Goal: Task Accomplishment & Management: Complete application form

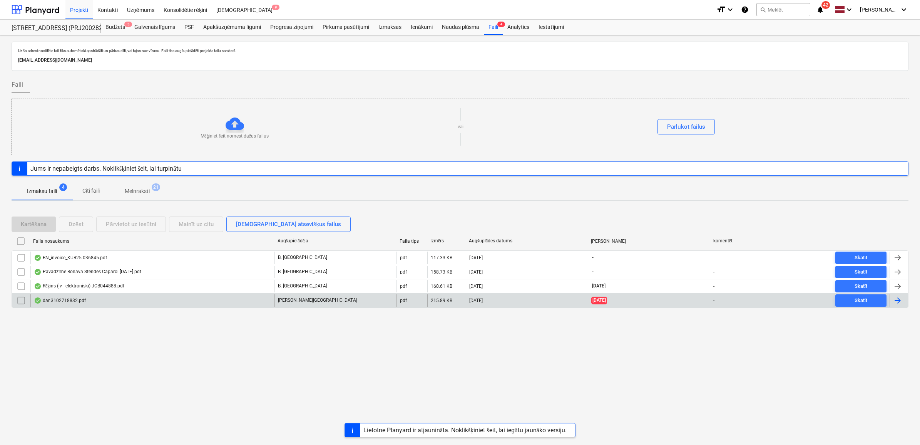
click at [135, 298] on div "dar 3102718832.pdf" at bounding box center [152, 300] width 244 height 12
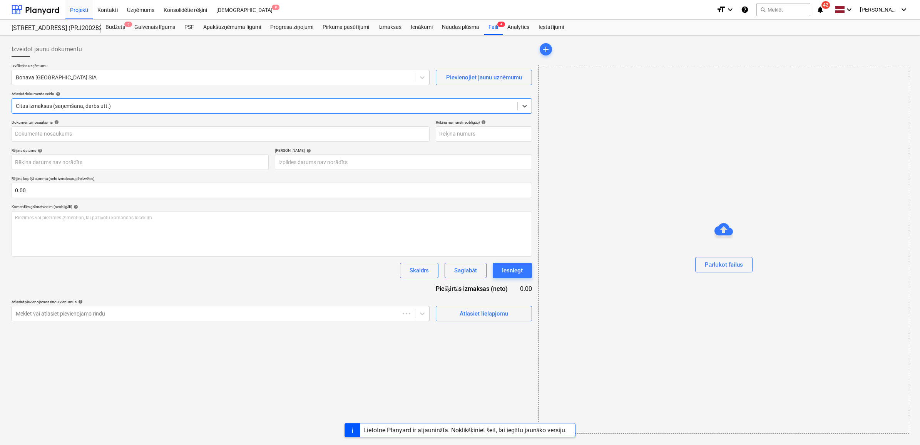
type input "3102718832"
type input "[DATE]"
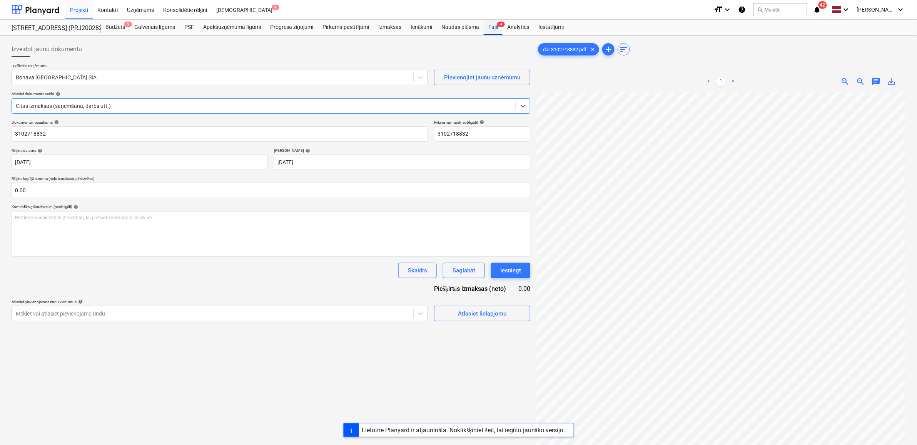
click at [492, 23] on div "Faili 4" at bounding box center [493, 27] width 19 height 15
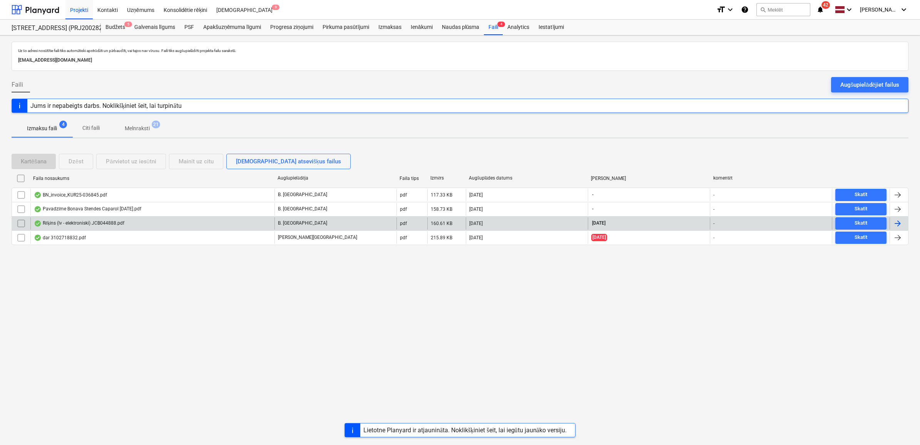
click at [196, 223] on div "Rēķins (lv - elektroniski) JCB044888.pdf" at bounding box center [152, 223] width 244 height 12
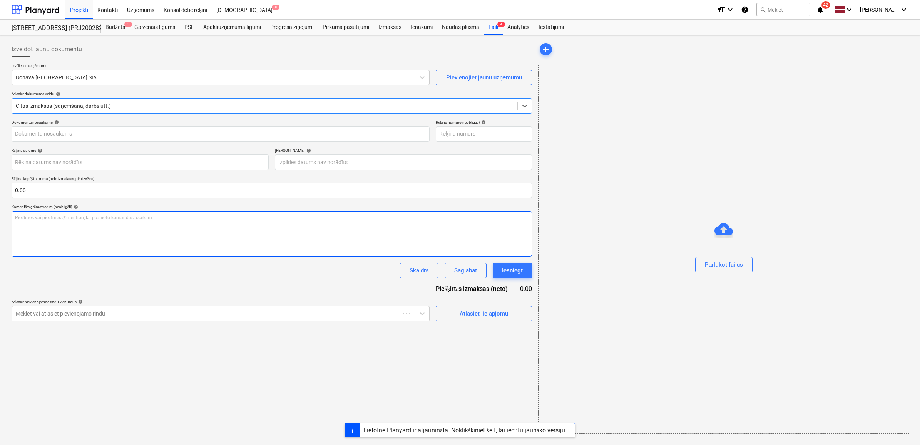
type input "JCB044888"
type input "[DATE]"
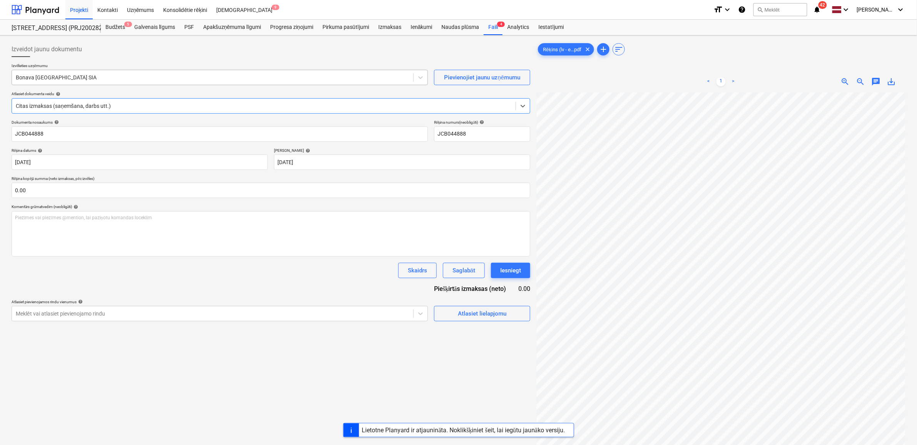
drag, startPoint x: 120, startPoint y: 80, endPoint x: 122, endPoint y: 86, distance: 6.0
click at [120, 80] on div at bounding box center [213, 78] width 394 height 8
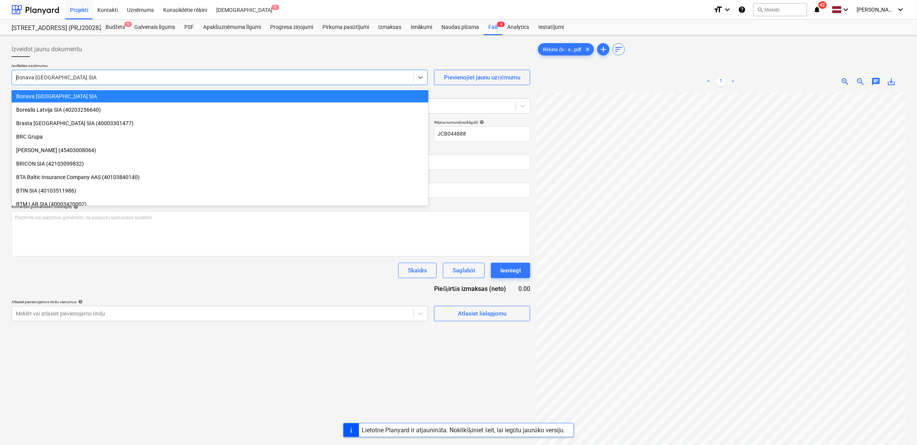
scroll to position [1030, 0]
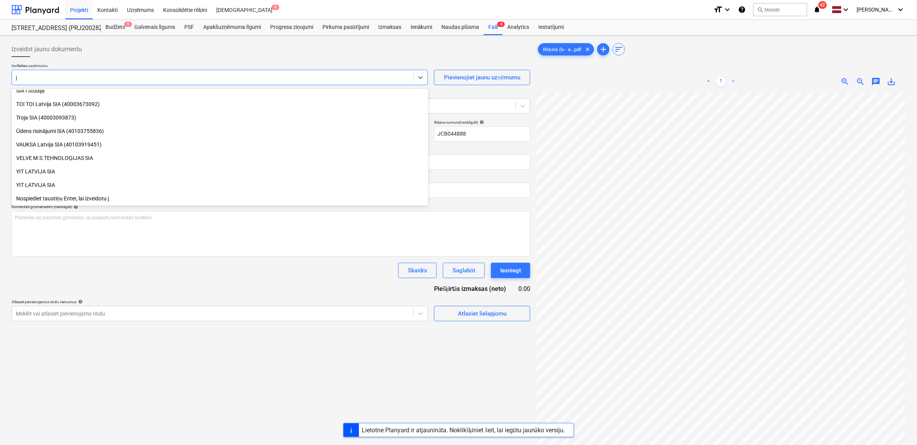
type input "jc"
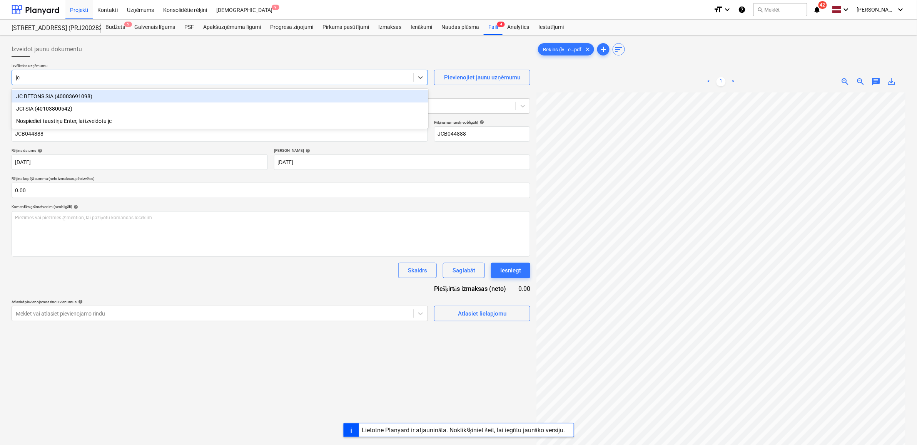
click at [75, 99] on div "JC BETONS SIA (40003691098)" at bounding box center [220, 96] width 417 height 12
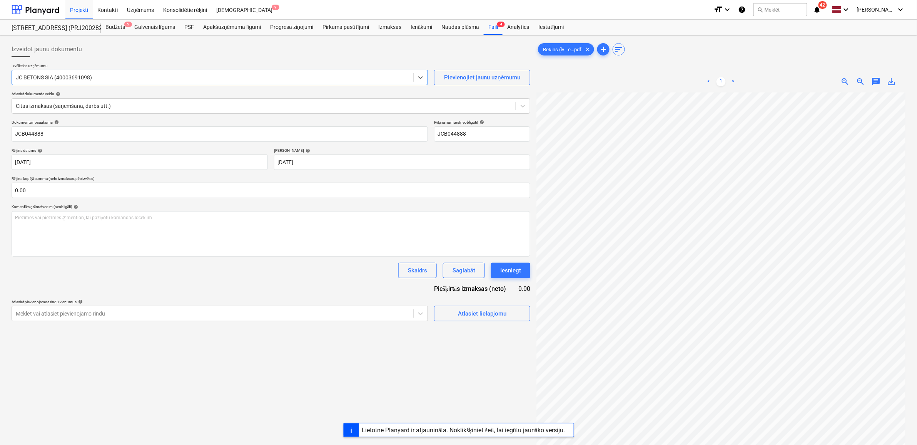
click at [888, 83] on span "save_alt" at bounding box center [891, 81] width 9 height 9
click at [58, 135] on input "JCB044888" at bounding box center [220, 133] width 417 height 15
click at [0, 134] on html "Projekti Kontakti Uzņēmums Konsolidētie rēķini Iesūtne 9 format_size keyboard_a…" at bounding box center [458, 222] width 917 height 445
paste input "Rēķins (lv - elektroniski)"
type input "Rēķins (lv - elektroniski) JCB044888.pdf"
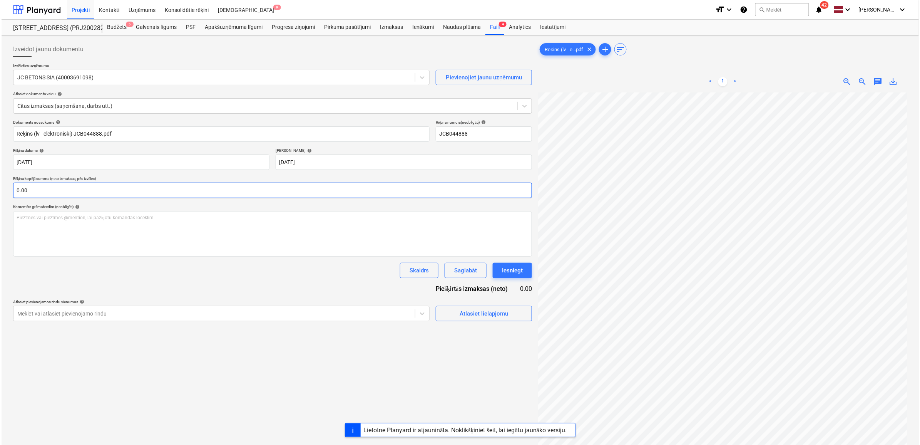
scroll to position [3, 35]
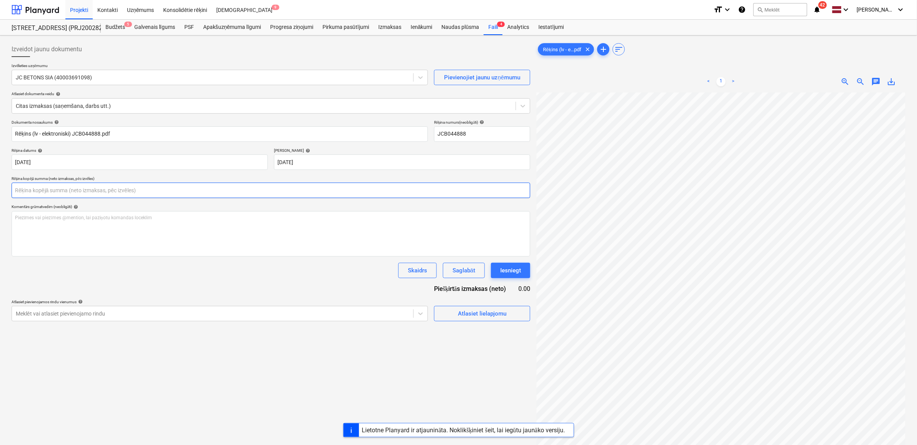
click at [85, 191] on input "text" at bounding box center [271, 189] width 519 height 15
type input "8"
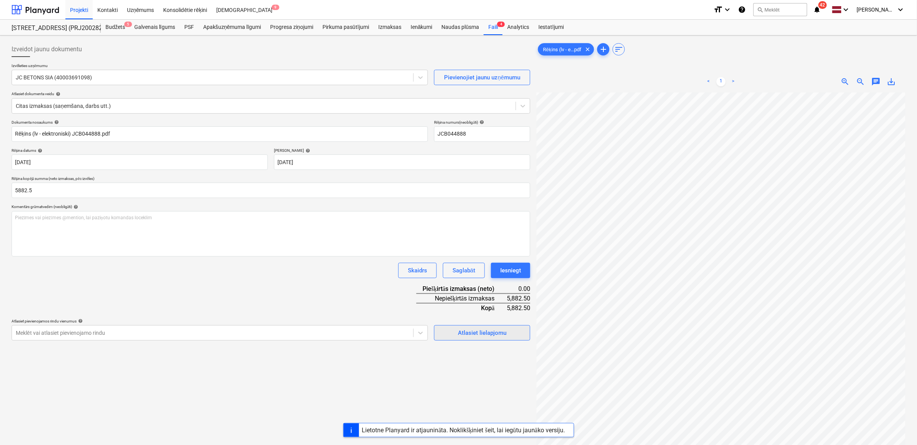
type input "5,882.50"
click at [472, 330] on div "Atlasiet lielapjomu" at bounding box center [482, 333] width 49 height 10
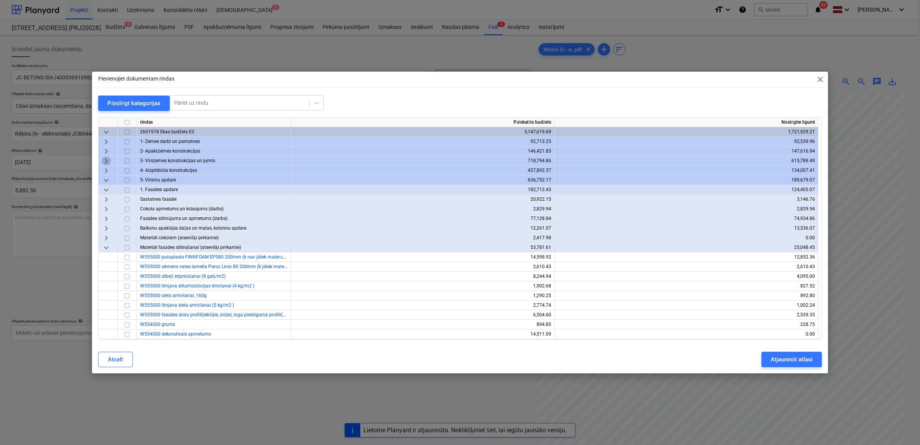
click at [105, 158] on span "keyboard_arrow_right" at bounding box center [106, 160] width 9 height 9
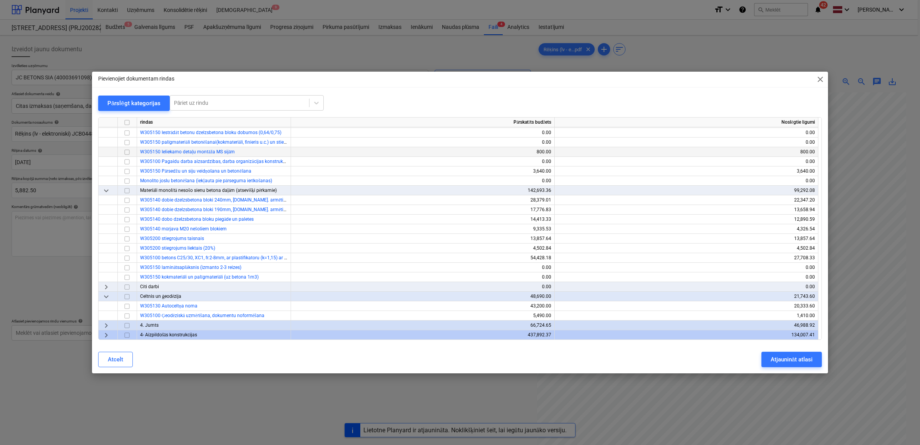
scroll to position [433, 0]
click at [127, 257] on input "checkbox" at bounding box center [126, 256] width 9 height 9
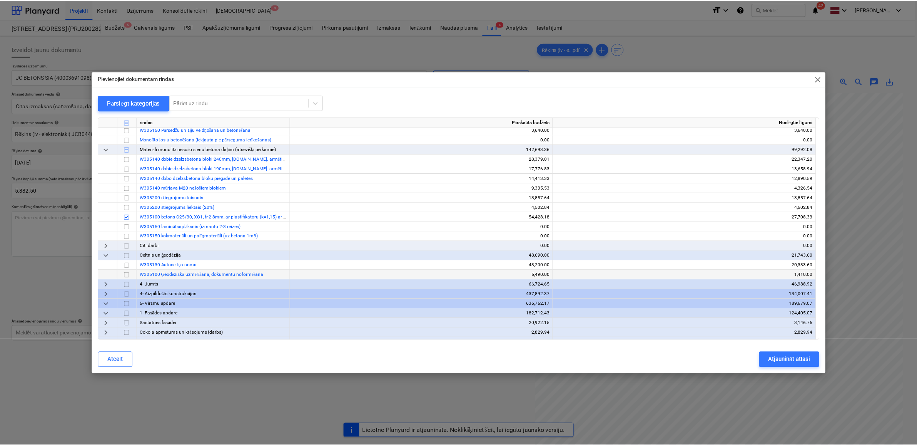
scroll to position [481, 0]
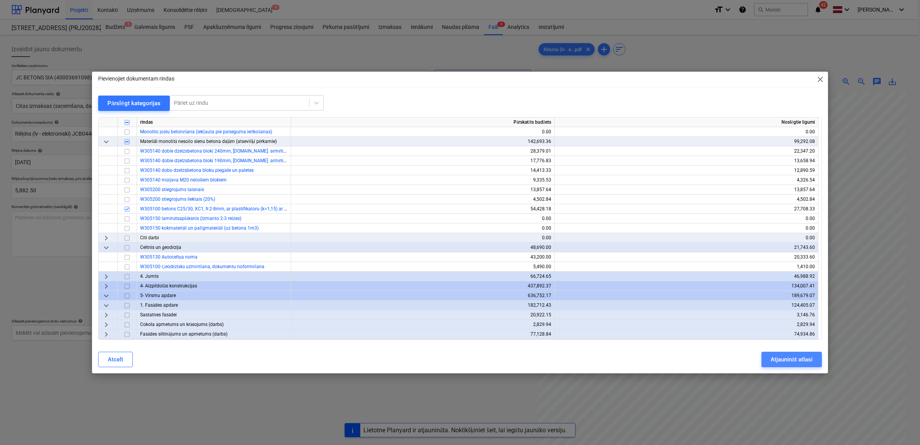
click at [791, 357] on div "Atjaunināt atlasi" at bounding box center [792, 359] width 42 height 10
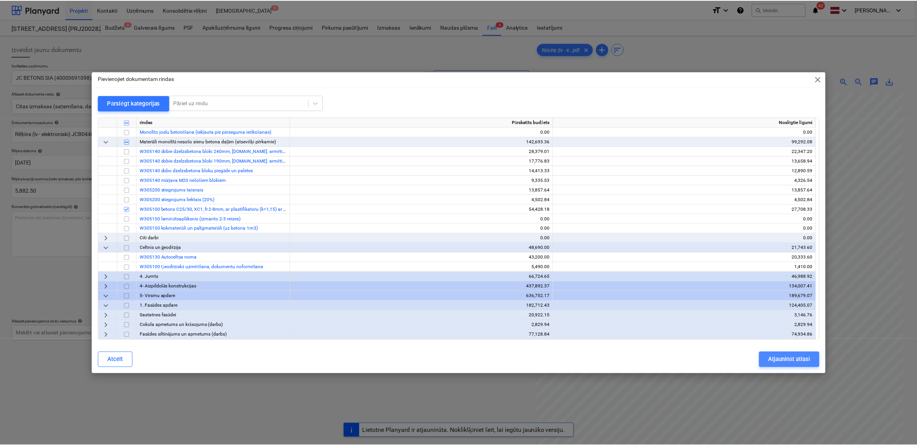
scroll to position [3, 35]
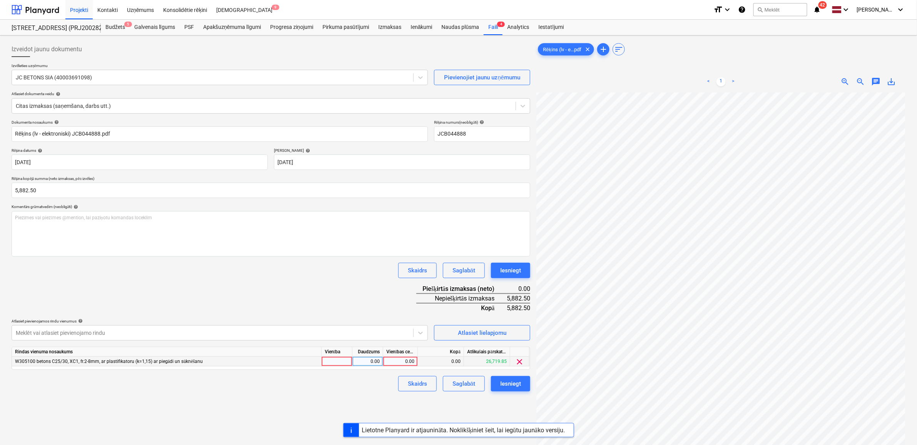
click at [393, 360] on div "0.00" at bounding box center [400, 361] width 28 height 10
type input "5882.5"
drag, startPoint x: 355, startPoint y: 398, endPoint x: 362, endPoint y: 398, distance: 6.5
click at [361, 398] on div "Izveidot jaunu dokumentu Izvēlieties uzņēmumu JC BETONS SIA (40003691098) Pievi…" at bounding box center [270, 278] width 525 height 480
click at [507, 381] on div "Iesniegt" at bounding box center [510, 383] width 21 height 10
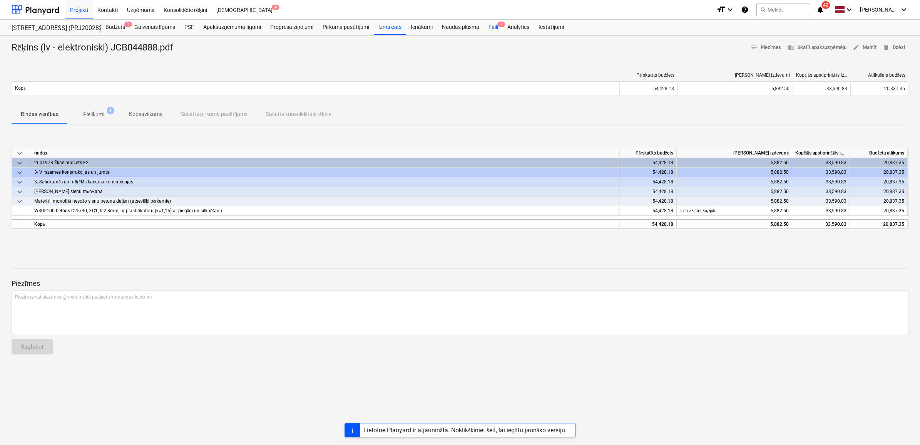
click at [499, 30] on div "Faili 3" at bounding box center [493, 27] width 19 height 15
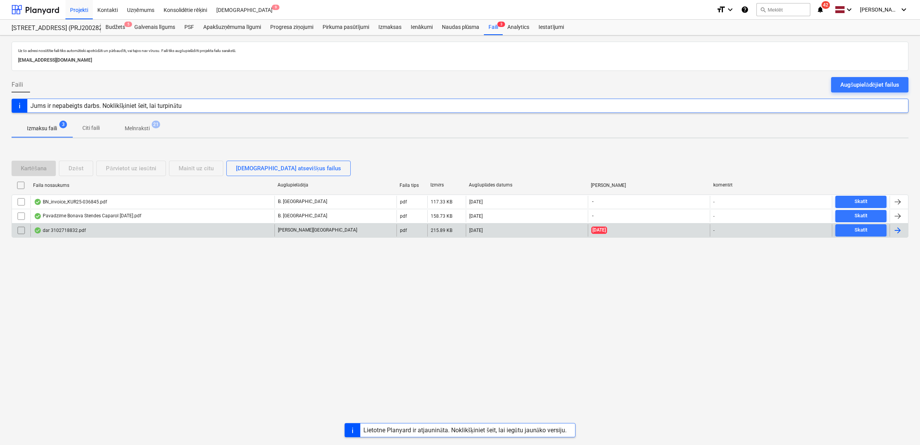
click at [162, 231] on div "dar 3102718832.pdf" at bounding box center [152, 230] width 244 height 12
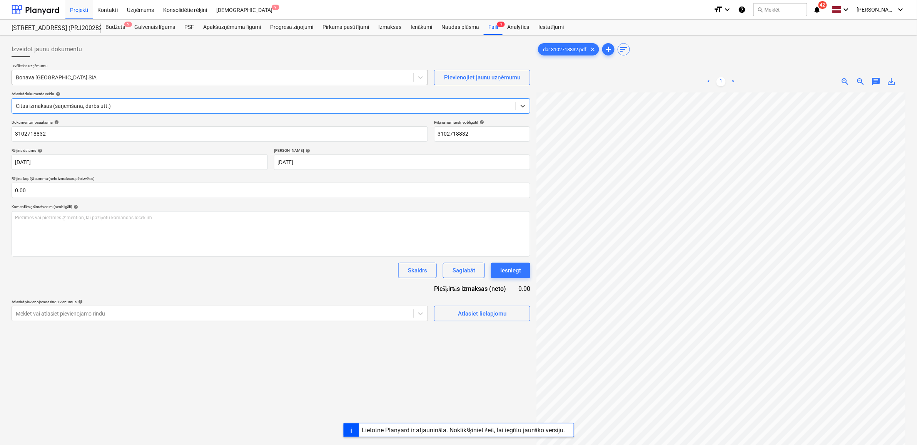
click at [153, 76] on div at bounding box center [213, 78] width 394 height 8
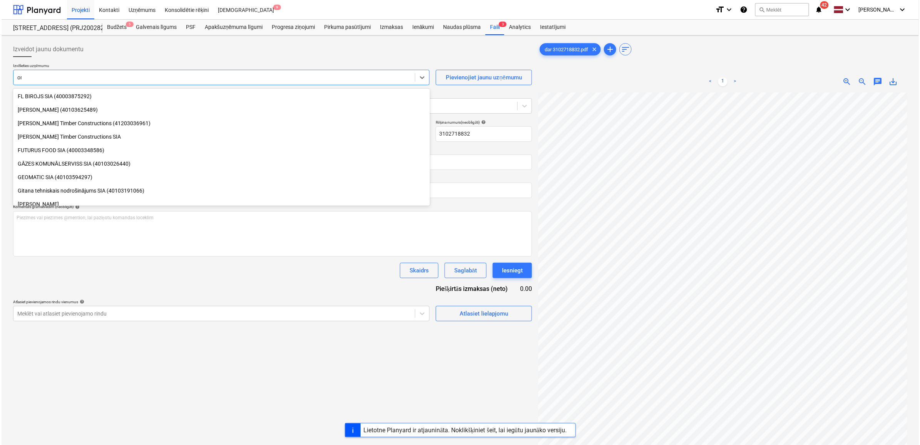
scroll to position [531, 0]
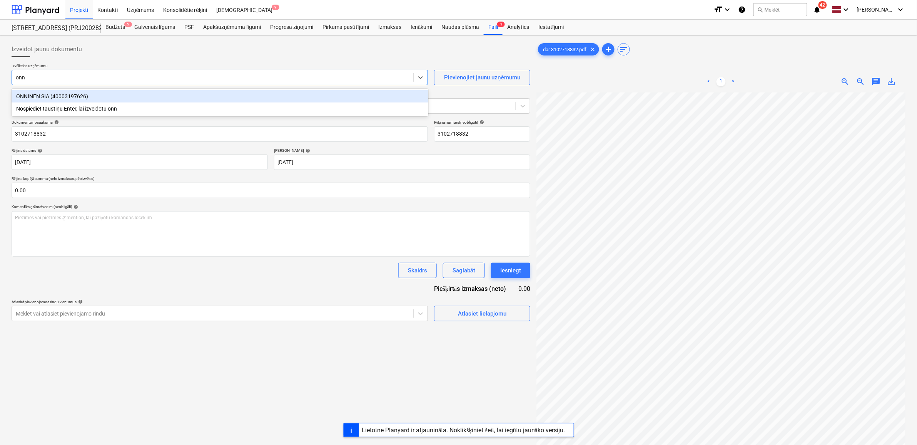
type input "onni"
drag, startPoint x: 101, startPoint y: 95, endPoint x: 95, endPoint y: 93, distance: 6.8
click at [97, 93] on div "ONNINEN SIA (40003197626)" at bounding box center [220, 96] width 417 height 12
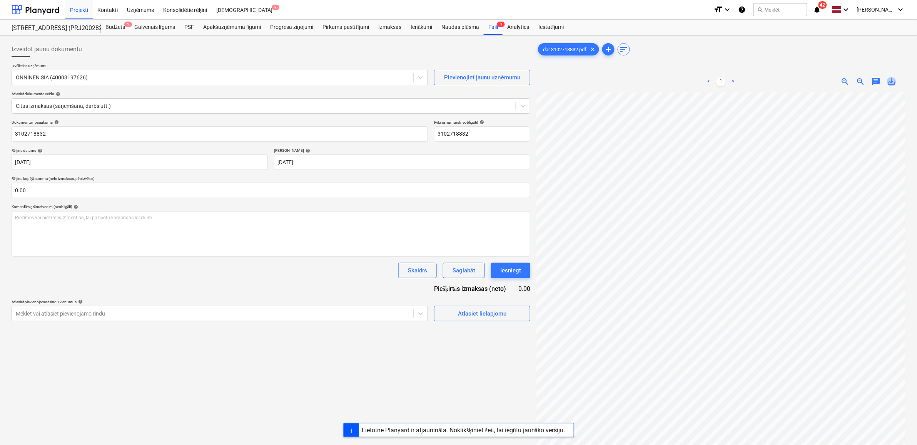
click at [894, 83] on span "save_alt" at bounding box center [891, 81] width 9 height 9
click at [55, 137] on input "3102718832" at bounding box center [220, 133] width 417 height 15
drag, startPoint x: 51, startPoint y: 133, endPoint x: 3, endPoint y: 133, distance: 48.5
click at [3, 133] on div "Izveidot jaunu dokumentu Izvēlieties uzņēmumu ONNINEN SIA (40003197626) Pievien…" at bounding box center [458, 278] width 917 height 486
paste input "dar"
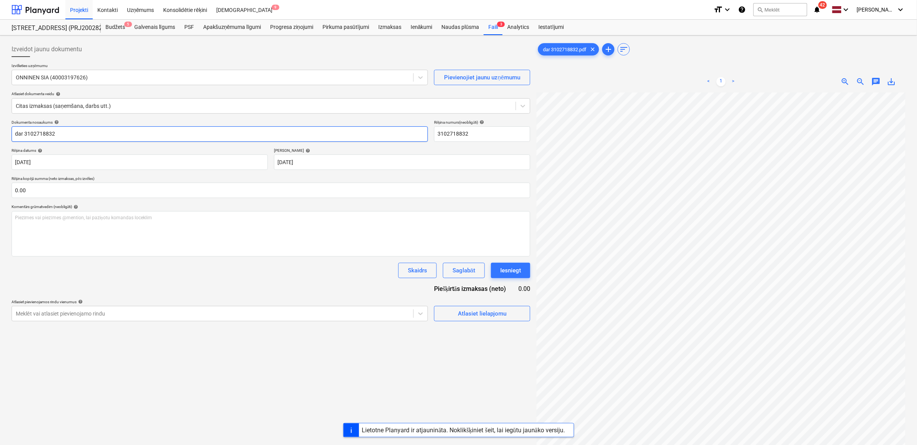
click at [86, 135] on input "dar 3102718832" at bounding box center [220, 133] width 417 height 15
type input "dar 3102718832.pdf"
click at [206, 187] on input "text" at bounding box center [271, 189] width 519 height 15
type input "6,110.00"
click at [458, 368] on div "Izveidot jaunu dokumentu Izvēlieties uzņēmumu ONNINEN SIA (40003197626) Pievien…" at bounding box center [270, 278] width 525 height 480
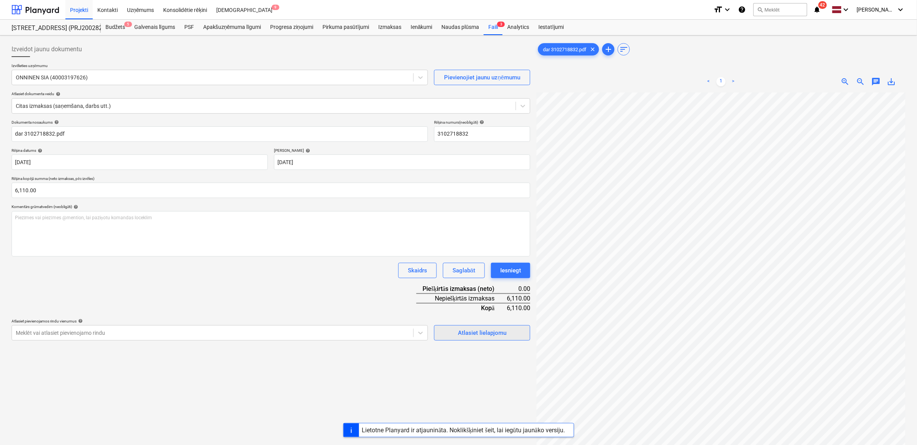
click at [482, 330] on div "Atlasiet lielapjomu" at bounding box center [482, 333] width 49 height 10
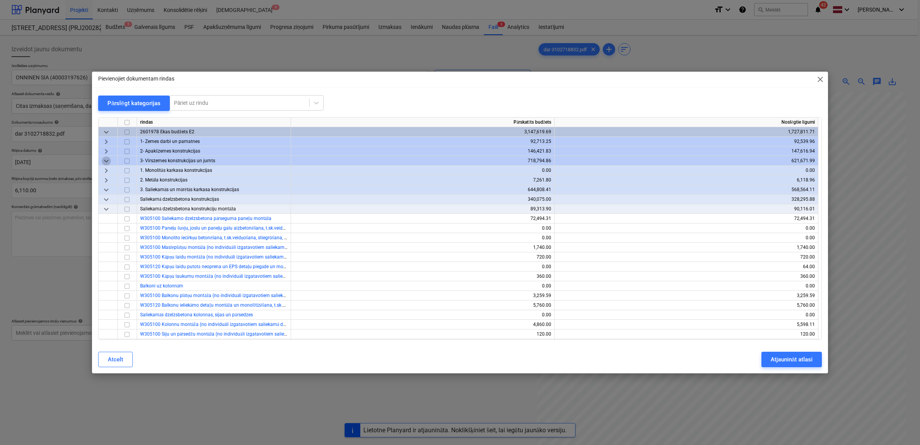
click at [106, 161] on span "keyboard_arrow_down" at bounding box center [106, 160] width 9 height 9
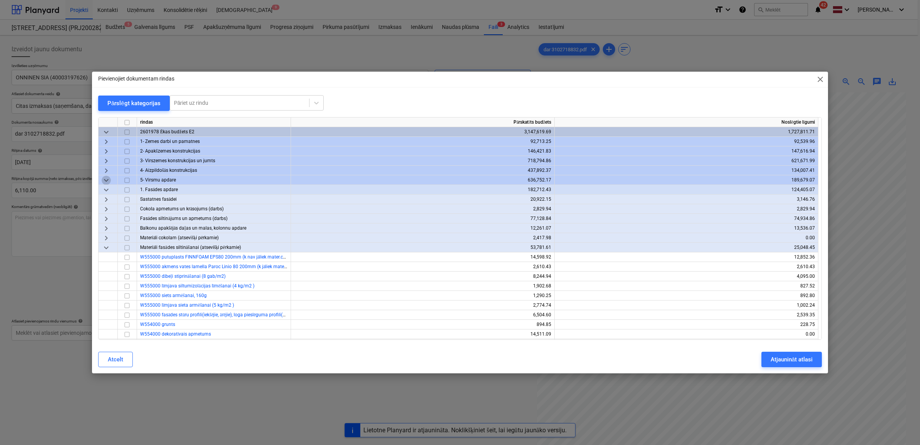
click at [108, 179] on span "keyboard_arrow_down" at bounding box center [106, 179] width 9 height 9
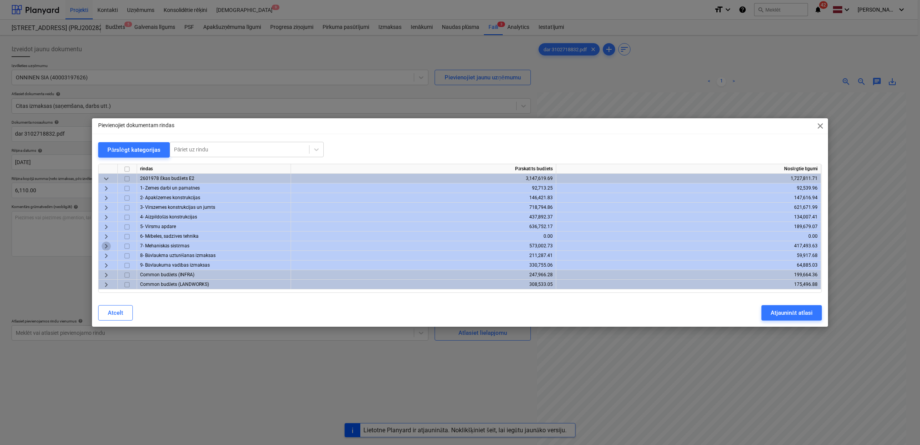
click at [103, 244] on span "keyboard_arrow_right" at bounding box center [106, 245] width 9 height 9
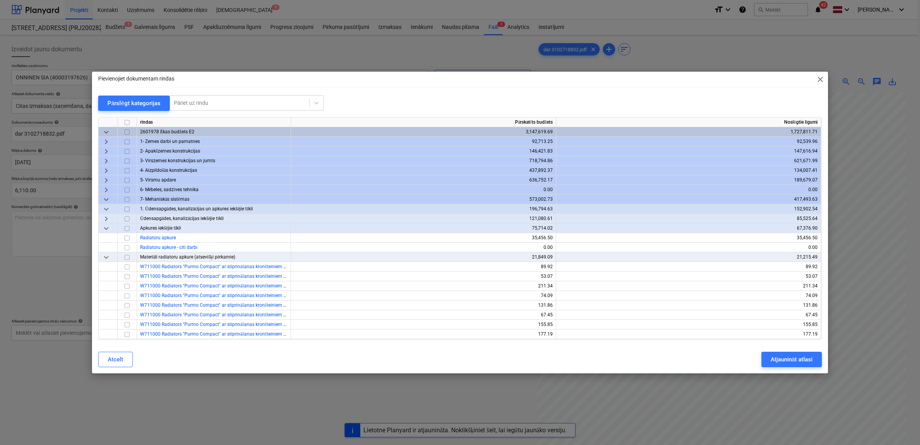
click at [104, 220] on span "keyboard_arrow_right" at bounding box center [106, 218] width 9 height 9
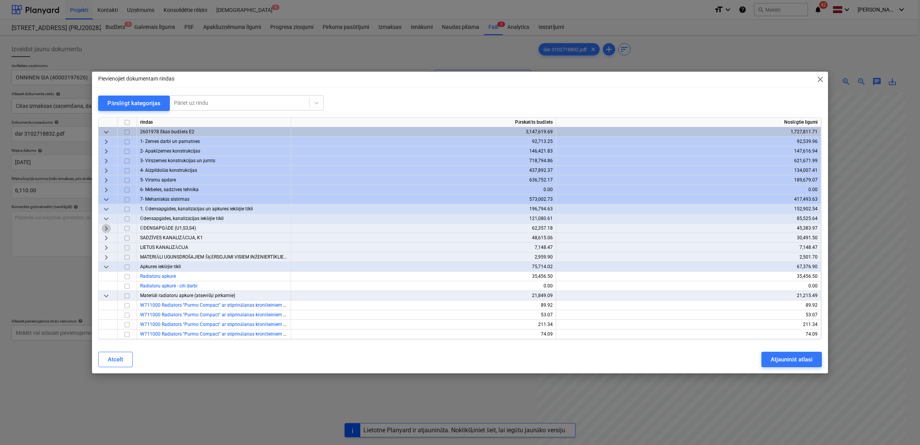
click at [105, 227] on span "keyboard_arrow_right" at bounding box center [106, 227] width 9 height 9
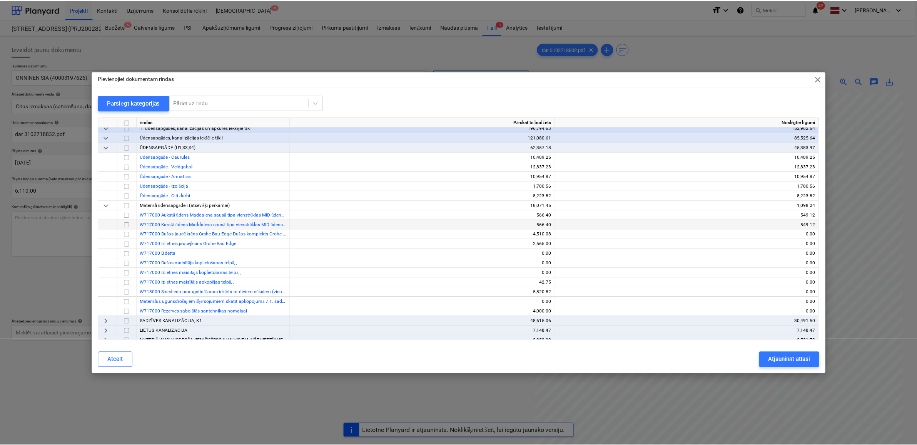
scroll to position [96, 0]
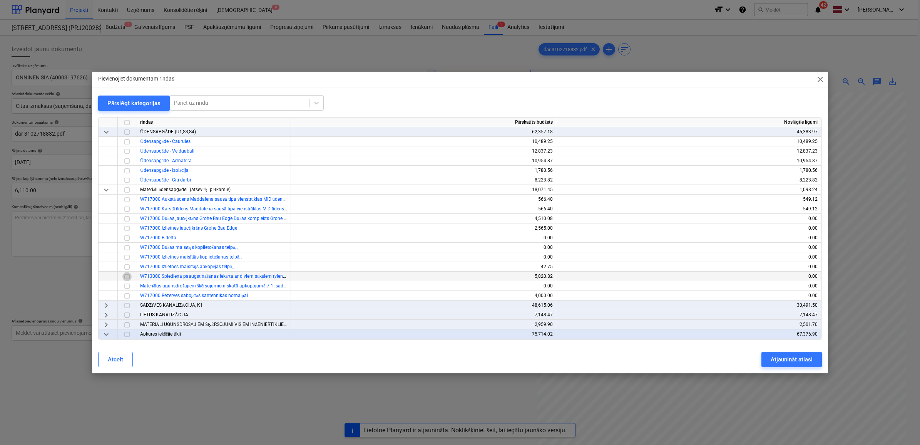
click at [125, 275] on input "checkbox" at bounding box center [126, 275] width 9 height 9
click at [786, 355] on div "Atjaunināt atlasi" at bounding box center [792, 359] width 42 height 10
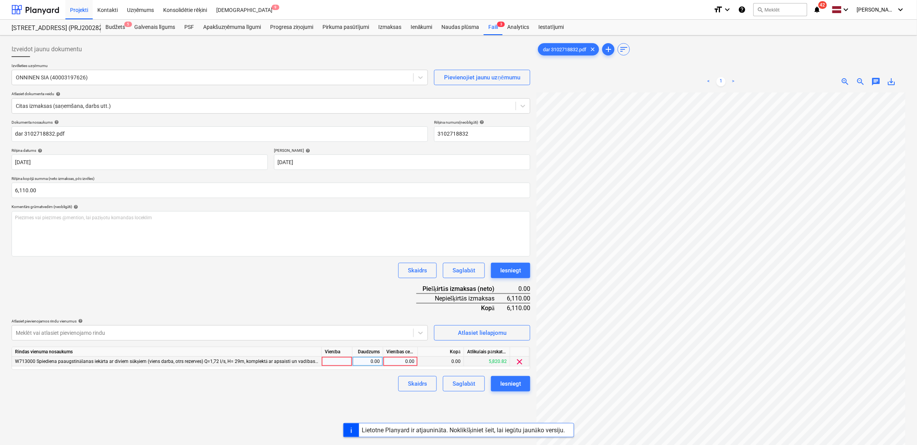
click at [378, 358] on div "0.00" at bounding box center [368, 361] width 24 height 10
click at [391, 362] on div "0.00" at bounding box center [400, 361] width 28 height 10
type input "6110"
drag, startPoint x: 216, startPoint y: 390, endPoint x: 225, endPoint y: 396, distance: 11.9
click at [216, 390] on div "Skaidrs Saglabāt Iesniegt" at bounding box center [271, 383] width 519 height 15
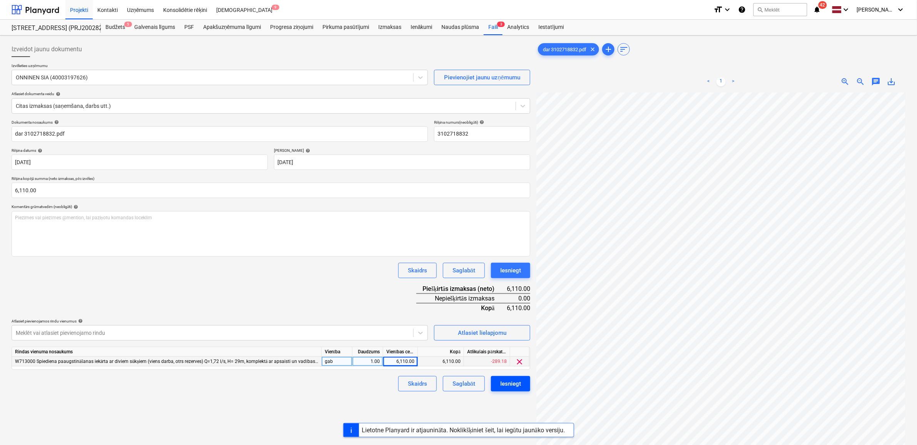
click at [505, 380] on div "Iesniegt" at bounding box center [510, 383] width 21 height 10
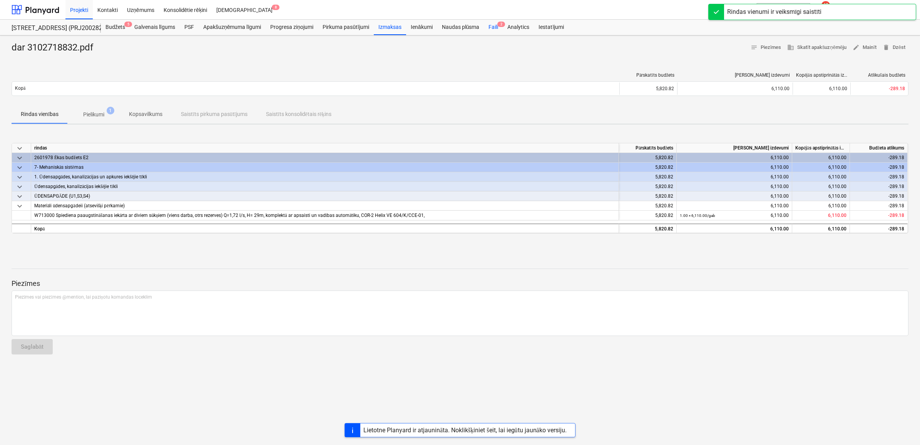
drag, startPoint x: 490, startPoint y: 21, endPoint x: 490, endPoint y: 27, distance: 5.8
click at [490, 22] on div "Faili 2" at bounding box center [493, 27] width 19 height 15
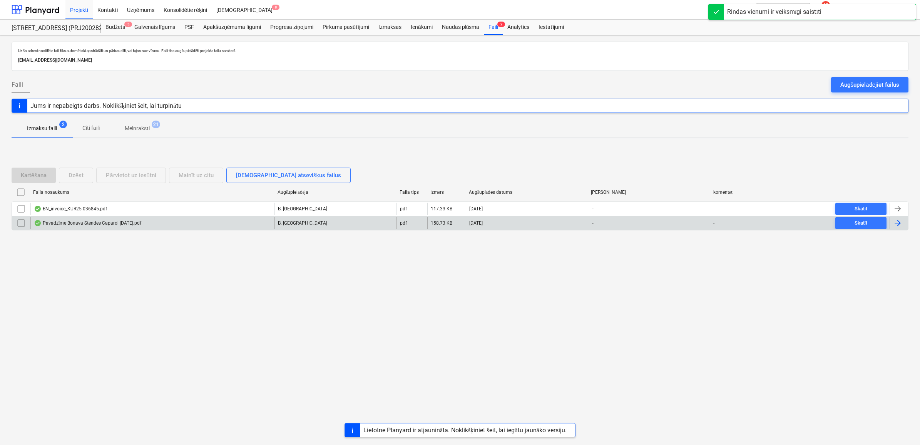
click at [162, 222] on div "Pavadzīme Bonava Stendes Caparol [DATE].pdf" at bounding box center [152, 223] width 244 height 12
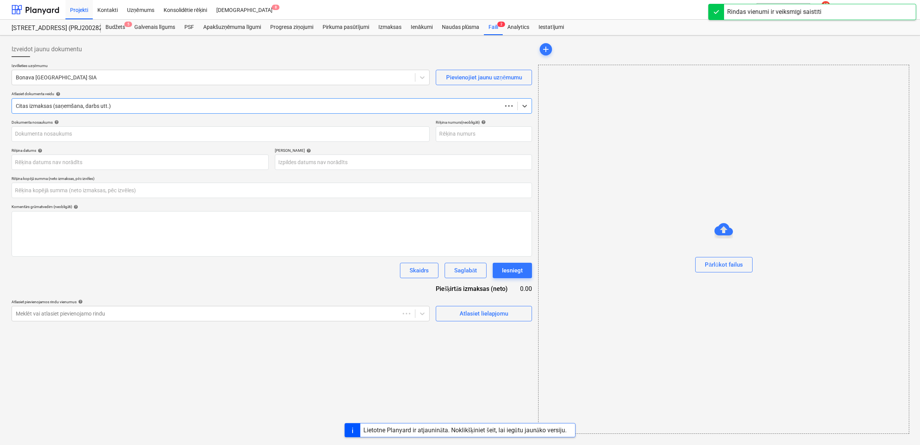
type input "0.00"
type input "40003941615"
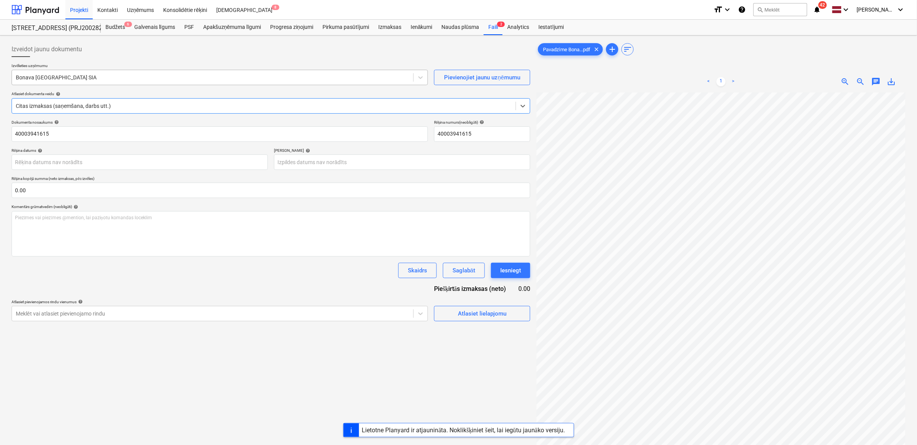
click at [96, 79] on div at bounding box center [213, 78] width 394 height 8
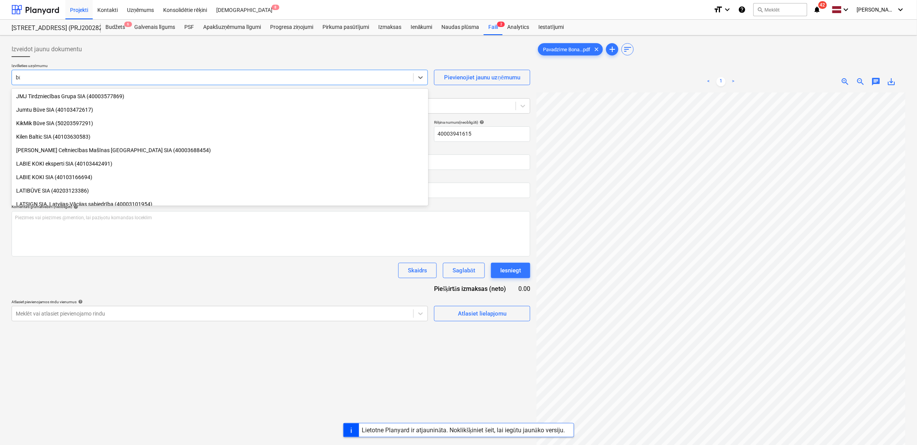
scroll to position [329, 0]
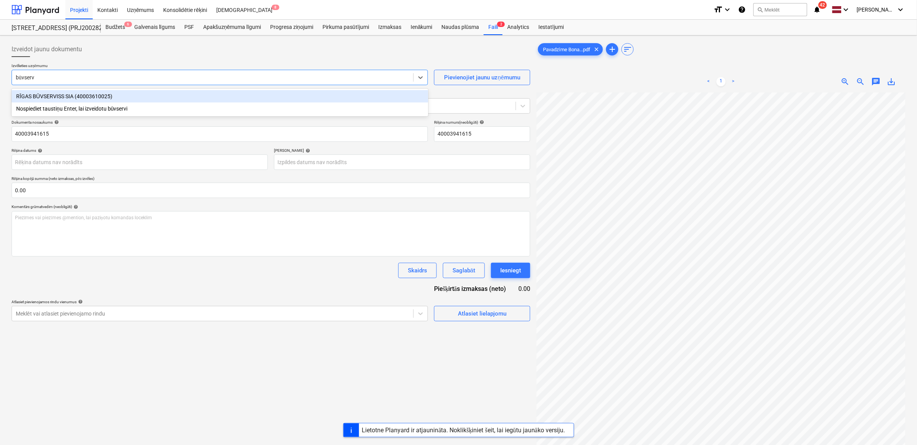
type input "būvservi"
click at [102, 95] on div "RĪGAS BŪVSERVISS SIA (40003610025)" at bounding box center [220, 96] width 417 height 12
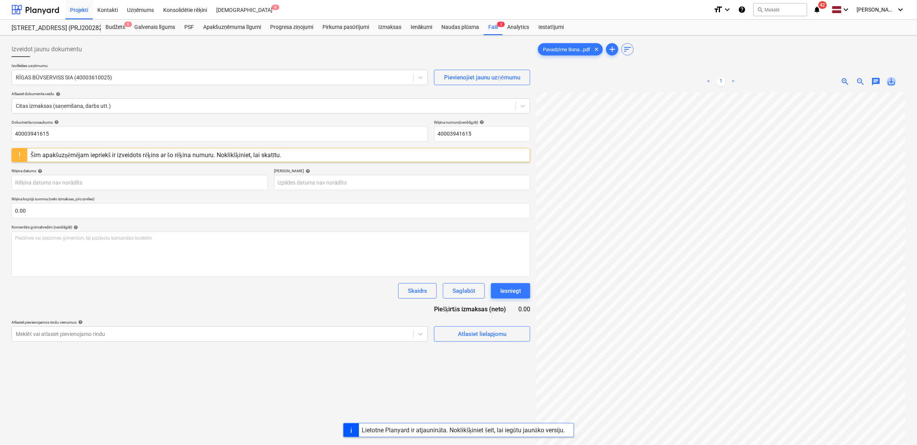
click at [892, 78] on span "save_alt" at bounding box center [891, 81] width 9 height 9
click at [66, 137] on input "40003941615" at bounding box center [220, 133] width 417 height 15
drag, startPoint x: 49, startPoint y: 134, endPoint x: 0, endPoint y: 134, distance: 48.9
click at [0, 134] on html "Projekti Kontakti Uzņēmums Konsolidētie rēķini Iesūtne 8 format_size keyboard_a…" at bounding box center [458, 222] width 917 height 445
paste input "Pavadzīme Bonava Stendes Caparol [DATE]"
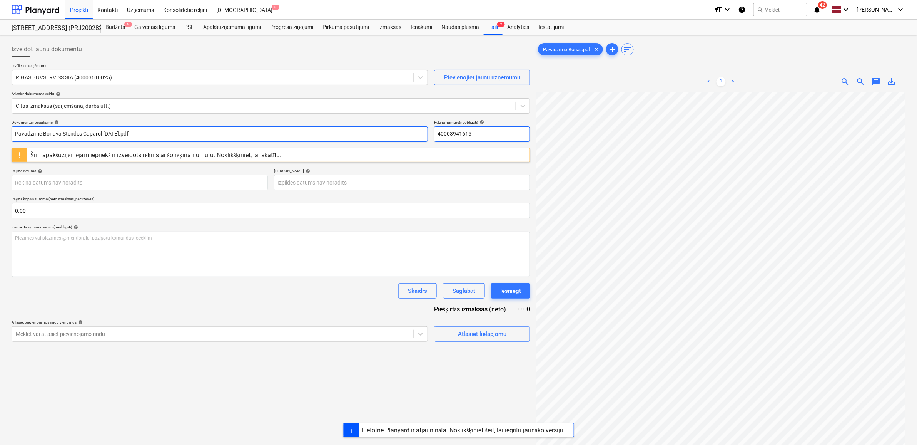
type input "Pavadzīme Bonava Stendes Caparol [DATE].pdf"
click at [484, 134] on input "40003941615" at bounding box center [482, 133] width 96 height 15
drag, startPoint x: 485, startPoint y: 134, endPoint x: 437, endPoint y: 130, distance: 47.9
click at [437, 130] on input "40003941615" at bounding box center [482, 133] width 96 height 15
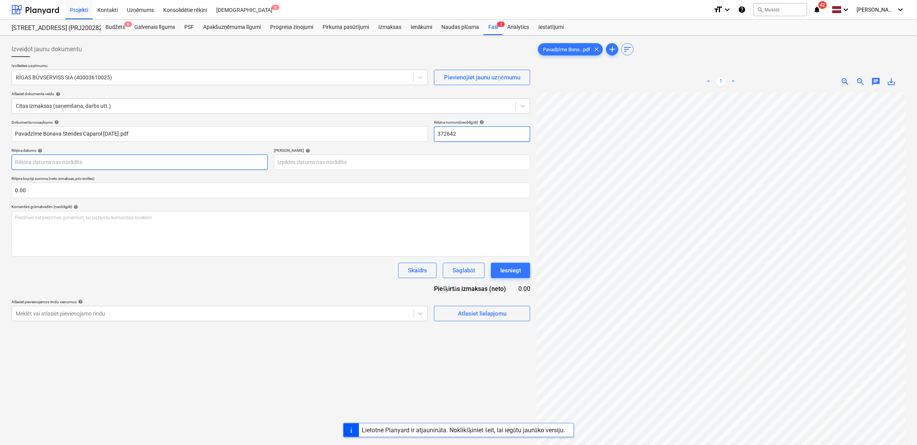
type input "372642"
click at [99, 164] on body "Projekti Kontakti Uzņēmums Konsolidētie rēķini Iesūtne 8 format_size keyboard_a…" at bounding box center [458, 222] width 917 height 445
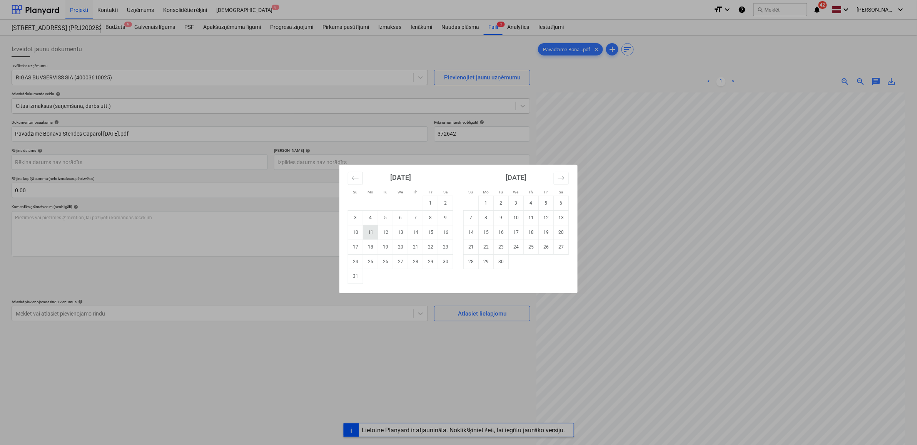
click at [372, 232] on td "11" at bounding box center [370, 232] width 15 height 15
type input "[DATE]"
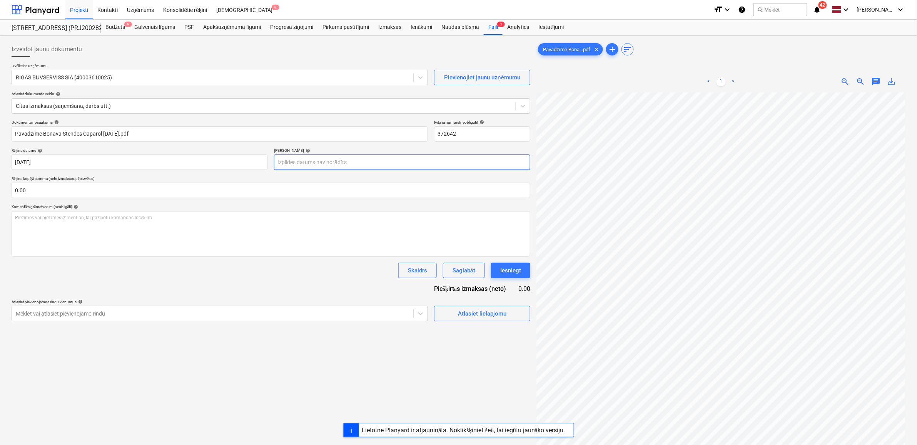
click at [353, 164] on body "Projekti Kontakti Uzņēmums Konsolidētie rēķini Iesūtne 8 format_size keyboard_a…" at bounding box center [458, 222] width 917 height 445
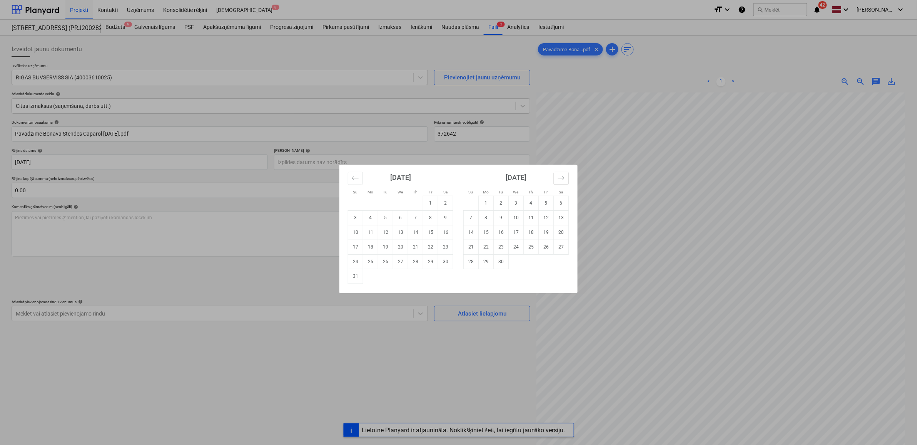
click at [565, 178] on icon "Move forward to switch to the next month." at bounding box center [561, 177] width 7 height 7
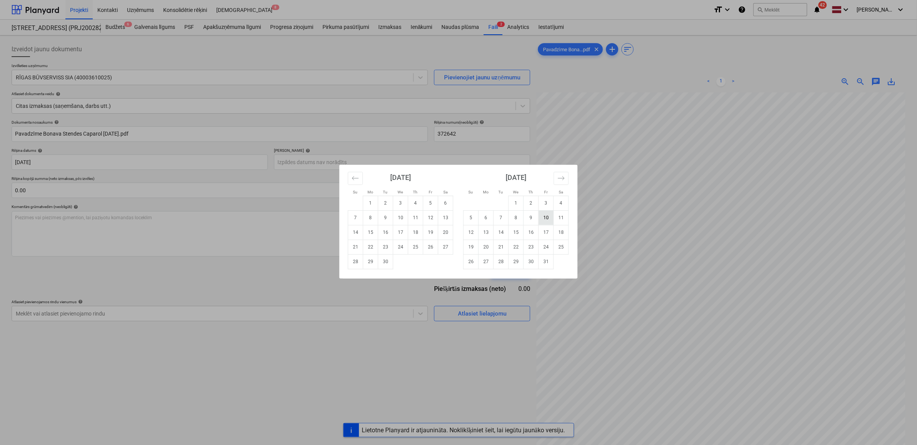
click at [547, 219] on td "10" at bounding box center [546, 217] width 15 height 15
type input "[DATE]"
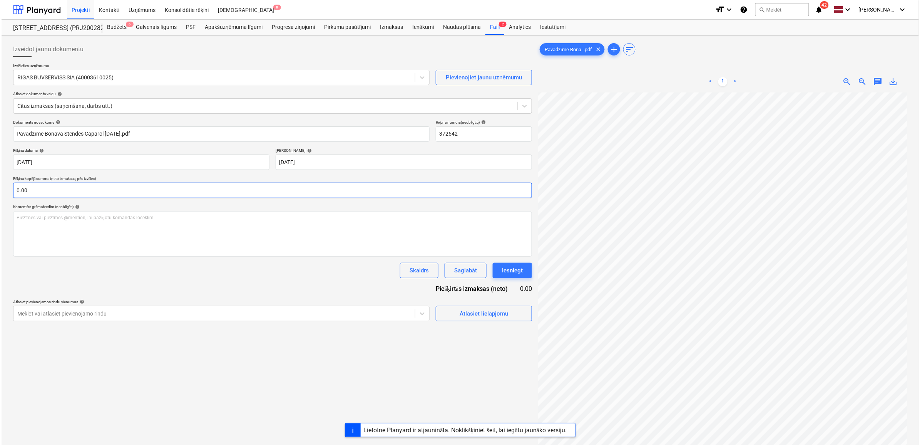
scroll to position [76, 35]
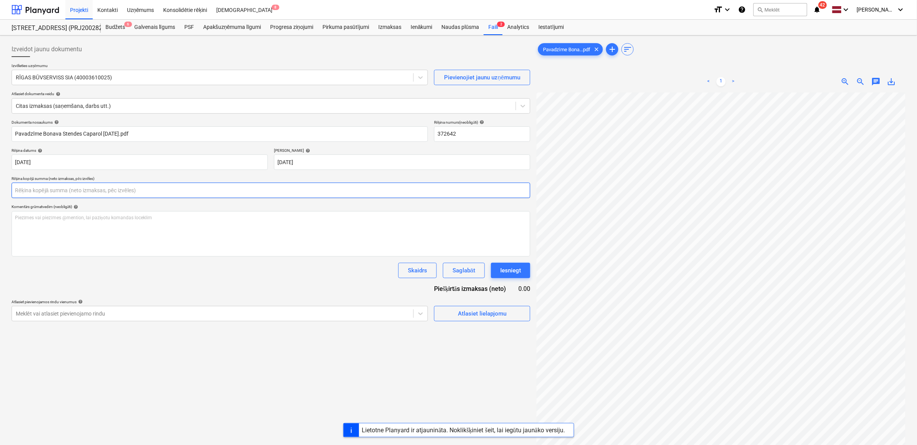
click at [174, 192] on input "text" at bounding box center [271, 189] width 519 height 15
type input "182.92"
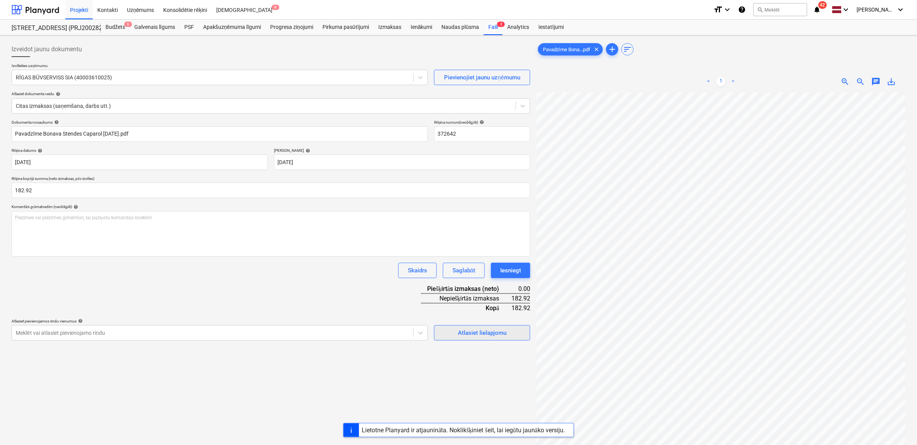
click at [484, 328] on div "Atlasiet lielapjomu" at bounding box center [482, 333] width 49 height 10
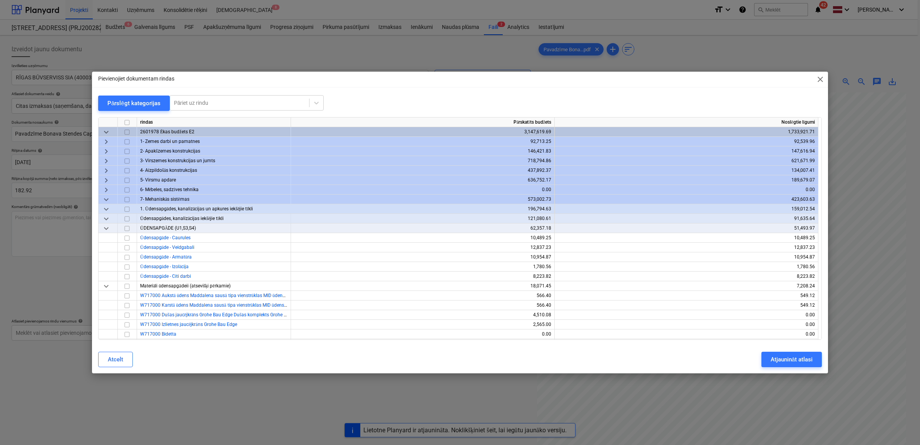
click at [149, 179] on span "5- Virsmu apdare" at bounding box center [158, 179] width 36 height 5
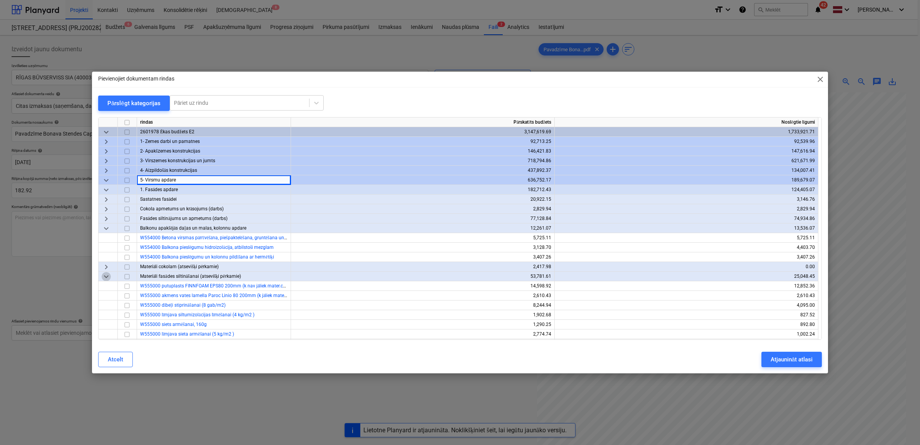
click at [110, 274] on span "keyboard_arrow_down" at bounding box center [106, 275] width 9 height 9
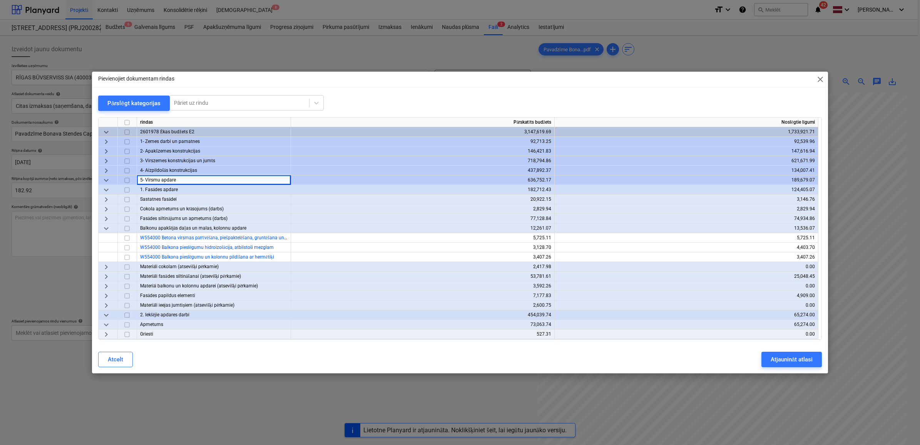
click at [107, 286] on span "keyboard_arrow_right" at bounding box center [106, 285] width 9 height 9
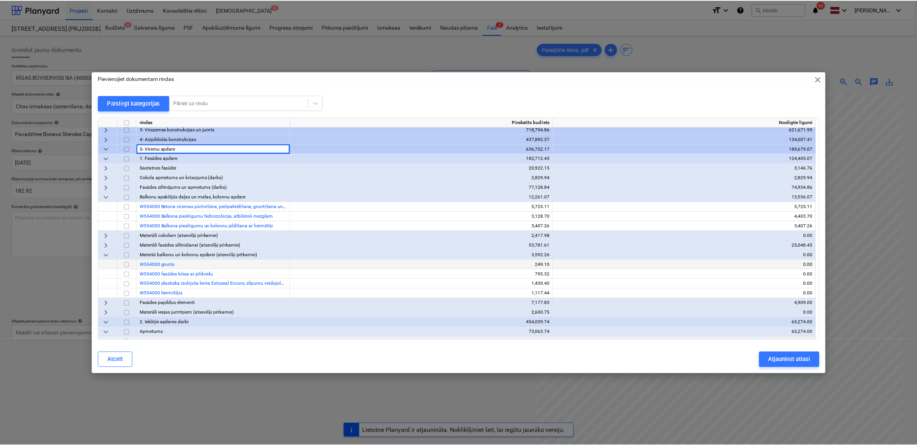
scroll to position [48, 0]
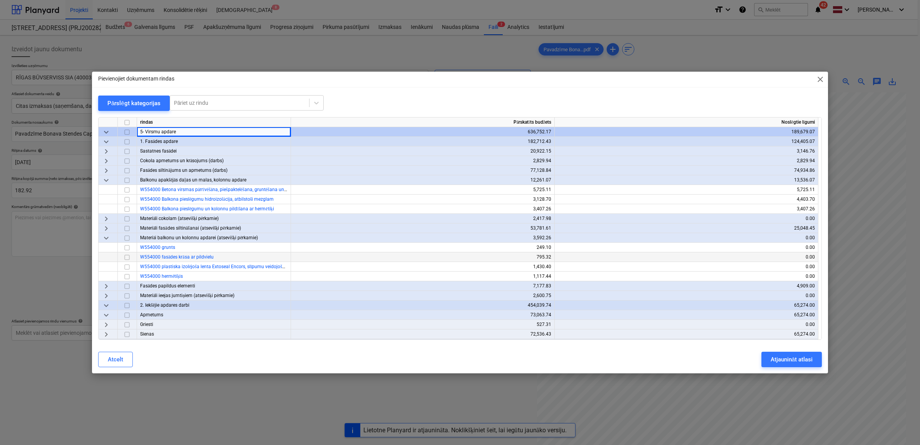
click at [127, 257] on input "checkbox" at bounding box center [126, 256] width 9 height 9
click at [794, 355] on div "Atjaunināt atlasi" at bounding box center [792, 359] width 42 height 10
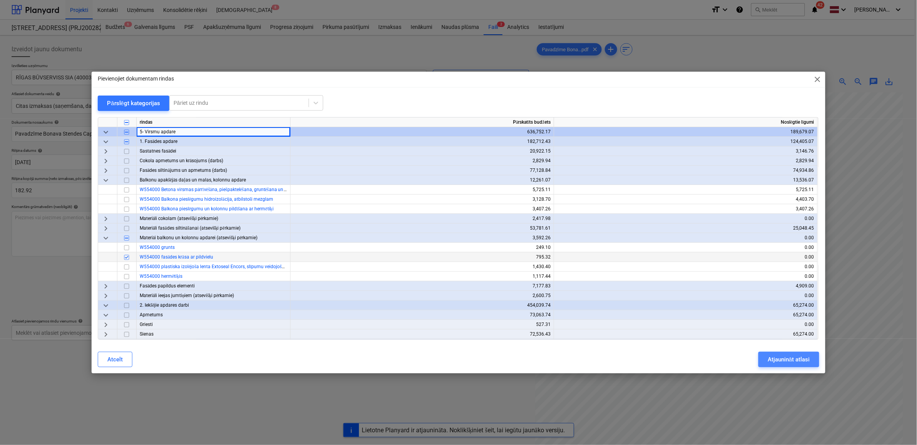
scroll to position [76, 35]
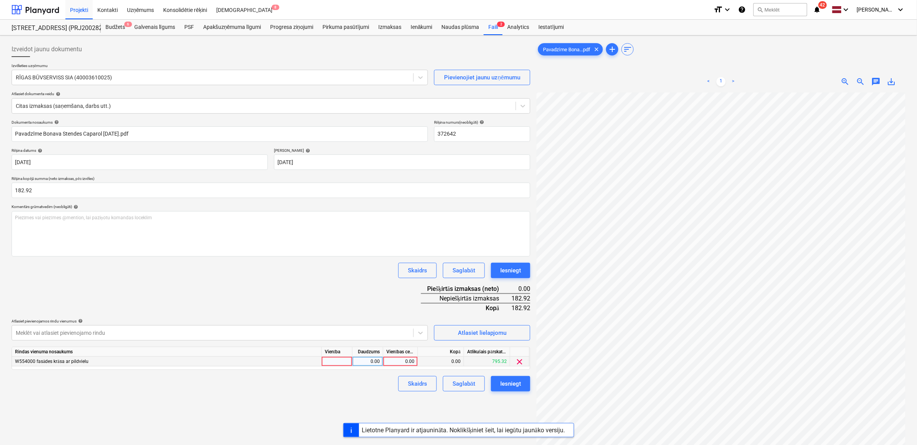
click at [397, 360] on div "0.00" at bounding box center [400, 361] width 28 height 10
type input "182.92"
click at [326, 291] on div "Dokumenta nosaukums help Pavadzīme Bonava Stendes Caparol [DATE].pdf Rēķina num…" at bounding box center [271, 255] width 519 height 271
click at [515, 382] on div "Iesniegt" at bounding box center [510, 383] width 21 height 10
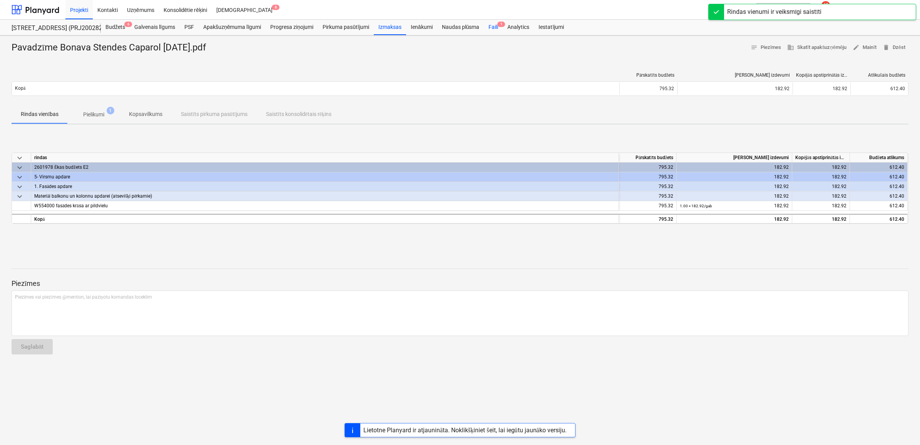
click at [498, 27] on div "Faili 1" at bounding box center [493, 27] width 19 height 15
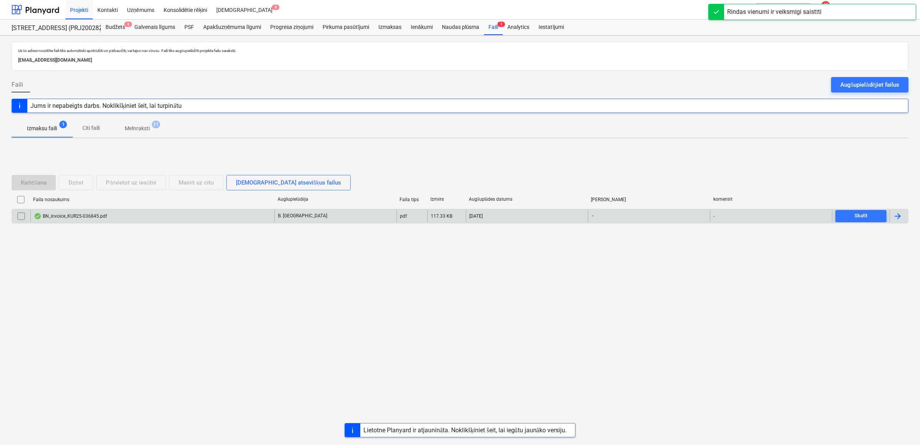
click at [182, 214] on div "BN_invoice_KUR25-036845.pdf" at bounding box center [152, 216] width 244 height 12
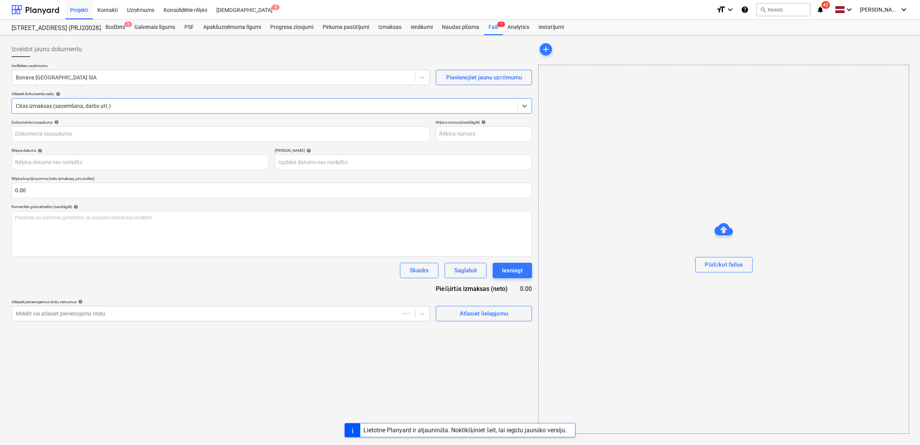
type input "KUR25-036845"
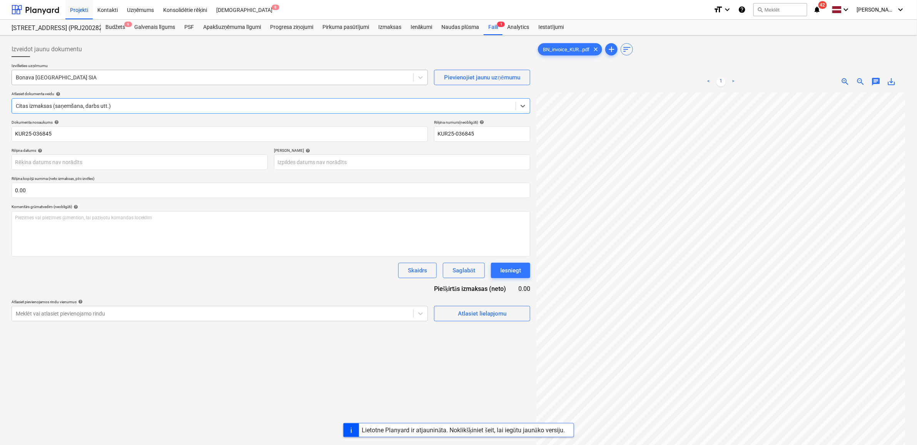
drag, startPoint x: 153, startPoint y: 70, endPoint x: 152, endPoint y: 78, distance: 7.7
click at [152, 76] on div "Bonava [GEOGRAPHIC_DATA] SIA" at bounding box center [220, 77] width 417 height 15
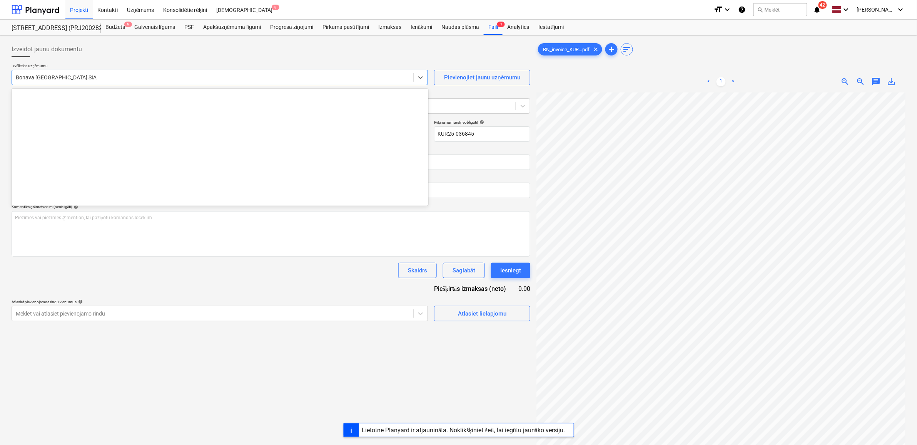
scroll to position [1415, 0]
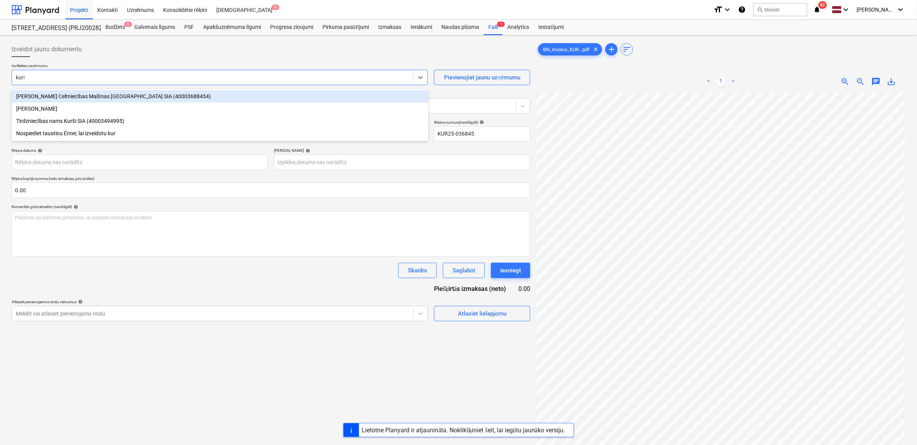
type input "kurši"
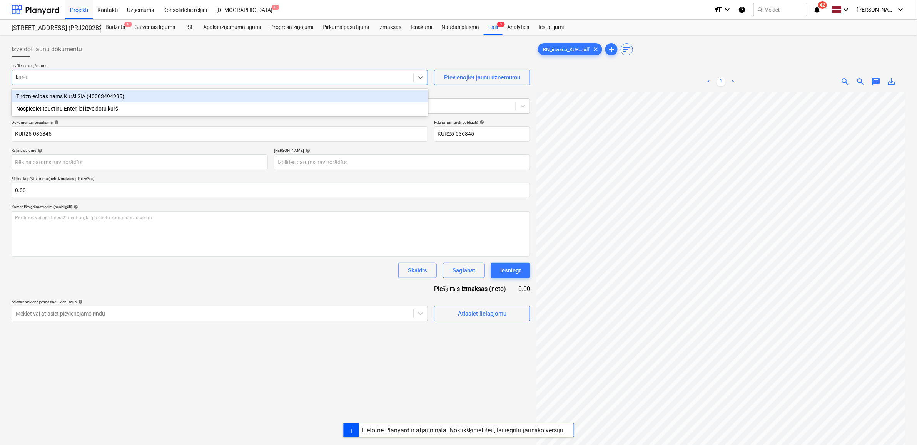
click at [166, 94] on div "Tirdzniecības nams Kurši SIA (40003494995)" at bounding box center [220, 96] width 417 height 12
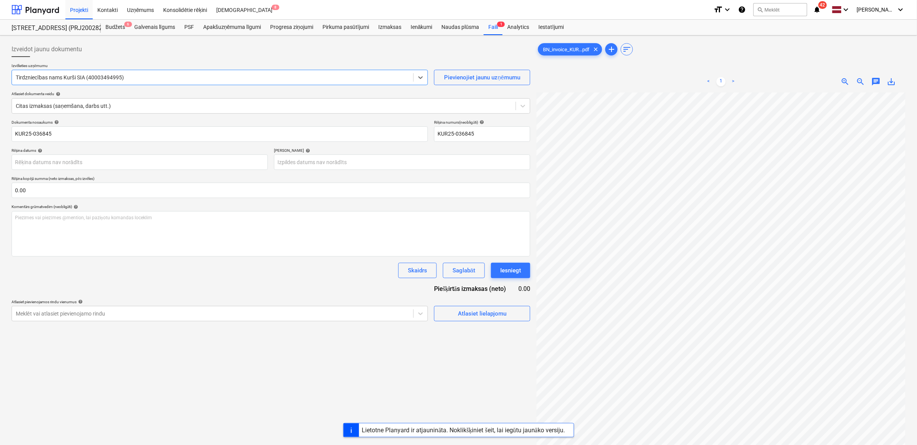
click at [892, 79] on span "save_alt" at bounding box center [891, 81] width 9 height 9
drag, startPoint x: 64, startPoint y: 127, endPoint x: 68, endPoint y: 132, distance: 6.3
click at [64, 127] on input "KUR25-036845" at bounding box center [220, 133] width 417 height 15
drag, startPoint x: 57, startPoint y: 134, endPoint x: -11, endPoint y: 136, distance: 67.8
click at [0, 136] on html "Projekti Kontakti Uzņēmums Konsolidētie rēķini Iesūtne 8 format_size keyboard_a…" at bounding box center [458, 222] width 917 height 445
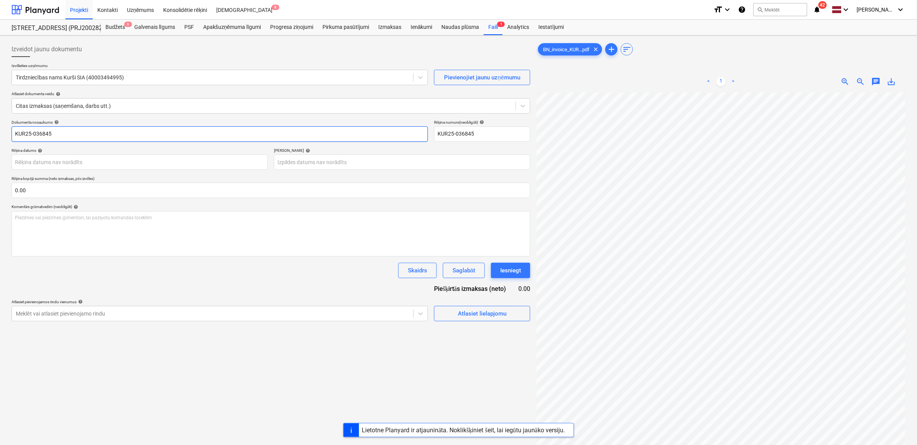
paste input "BN_invoice_"
type input "BN_invoice_KUR25-036845"
click at [110, 164] on body "Projekti Kontakti Uzņēmums Konsolidētie rēķini Iesūtne 8 format_size keyboard_a…" at bounding box center [458, 222] width 917 height 445
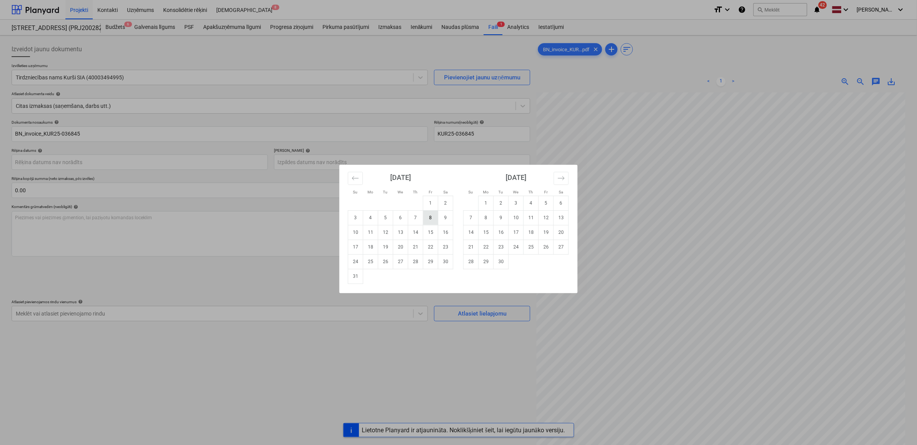
click at [432, 217] on td "8" at bounding box center [430, 217] width 15 height 15
type input "[DATE]"
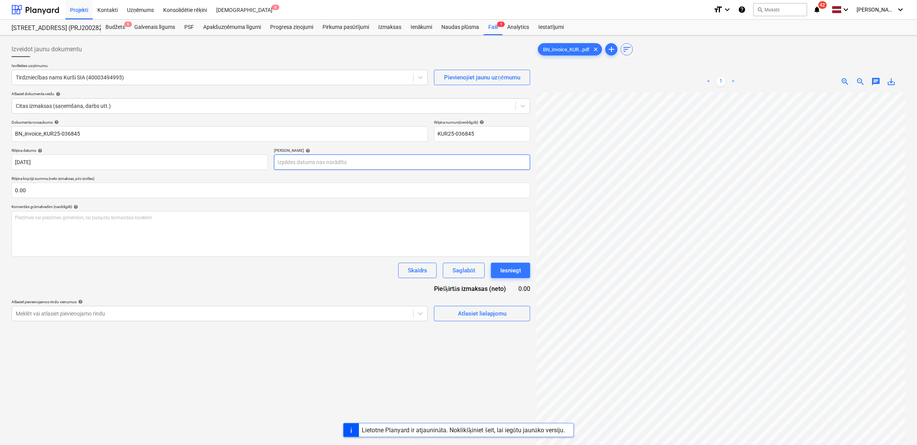
click at [353, 164] on body "Projekti Kontakti Uzņēmums Konsolidētie rēķini Iesūtne 8 format_size keyboard_a…" at bounding box center [458, 222] width 917 height 445
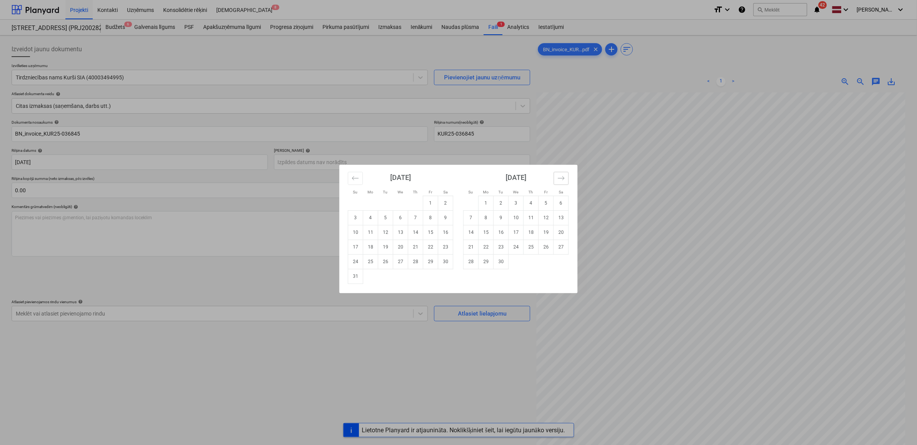
click at [559, 177] on icon "Move forward to switch to the next month." at bounding box center [561, 177] width 7 height 7
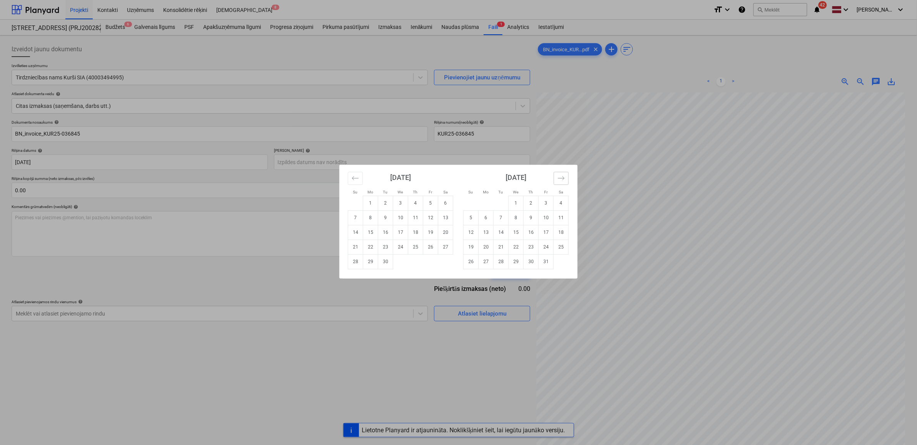
click at [562, 176] on icon "Move forward to switch to the next month." at bounding box center [561, 177] width 7 height 7
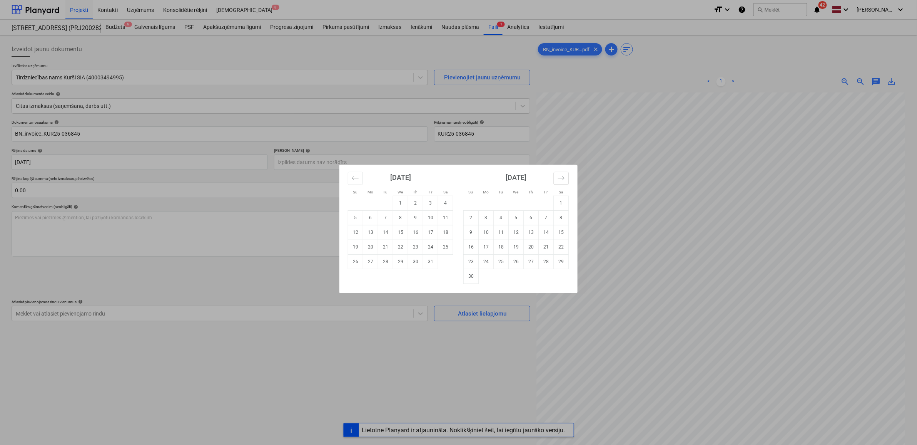
click at [562, 176] on icon "Move forward to switch to the next month." at bounding box center [561, 177] width 7 height 7
click at [557, 204] on td "6" at bounding box center [561, 203] width 15 height 15
type input "[DATE]"
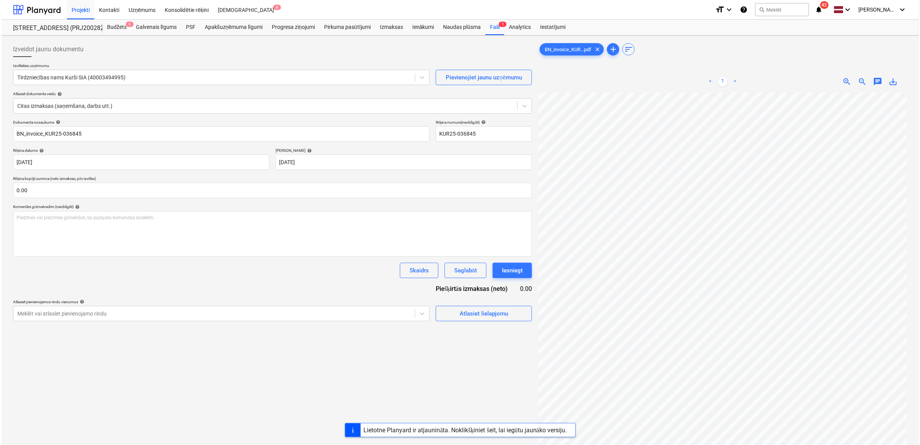
scroll to position [46, 59]
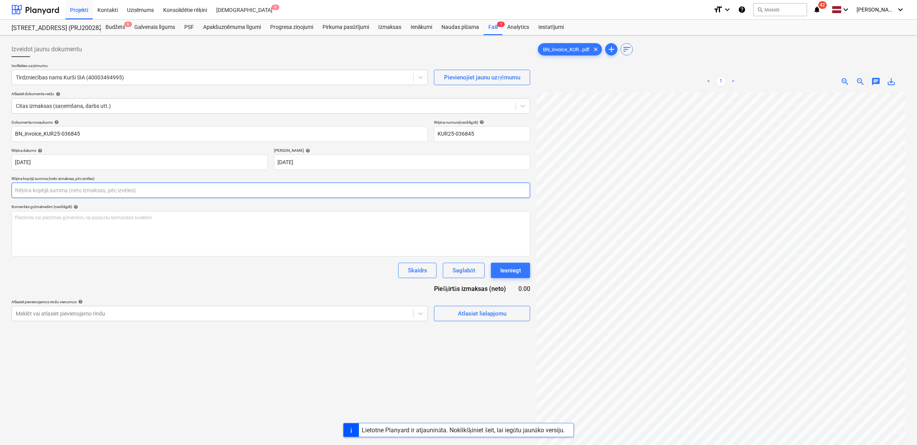
click at [260, 194] on input "text" at bounding box center [271, 189] width 519 height 15
type input "150.03"
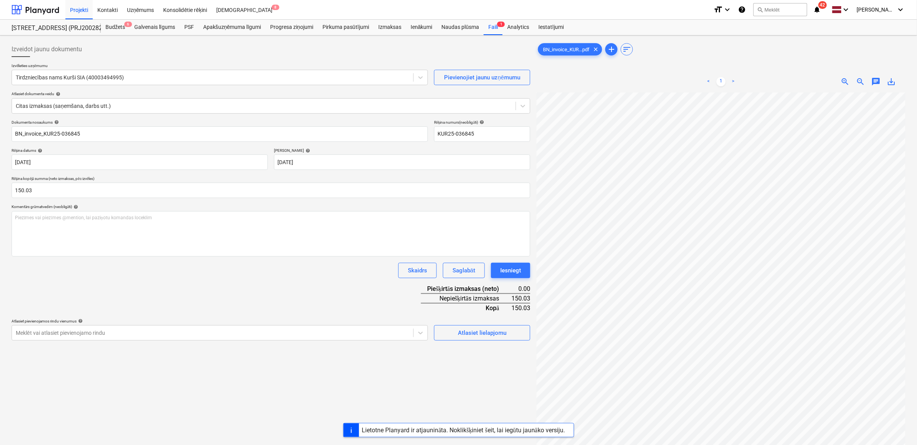
drag, startPoint x: 466, startPoint y: 365, endPoint x: 465, endPoint y: 357, distance: 7.8
click at [465, 359] on div "Izveidot jaunu dokumentu Izvēlieties uzņēmumu Tirdzniecības nams Kurši SIA (400…" at bounding box center [270, 278] width 525 height 480
click at [470, 332] on div "Atlasiet lielapjomu" at bounding box center [482, 333] width 49 height 10
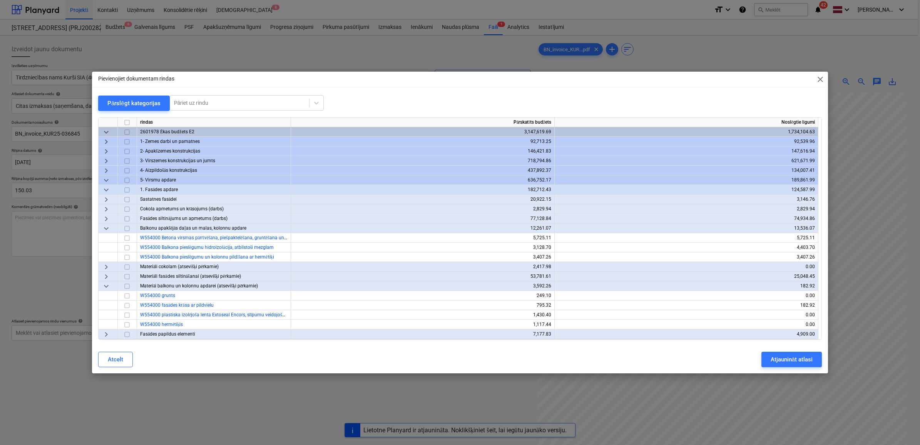
click at [112, 178] on div "keyboard_arrow_down" at bounding box center [108, 180] width 19 height 10
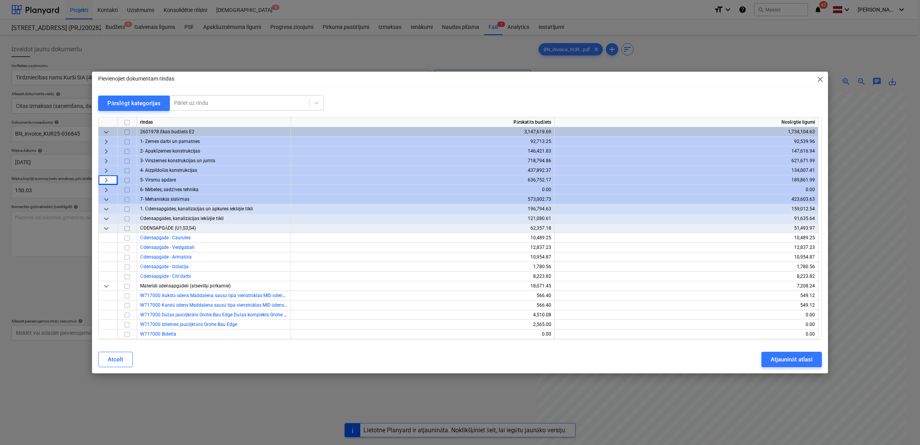
click at [108, 199] on span "keyboard_arrow_down" at bounding box center [106, 198] width 9 height 9
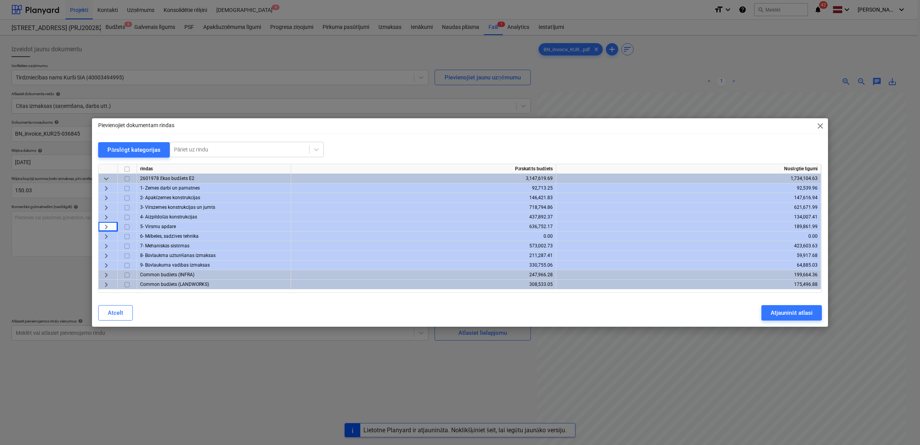
click at [102, 259] on span "keyboard_arrow_right" at bounding box center [106, 255] width 9 height 9
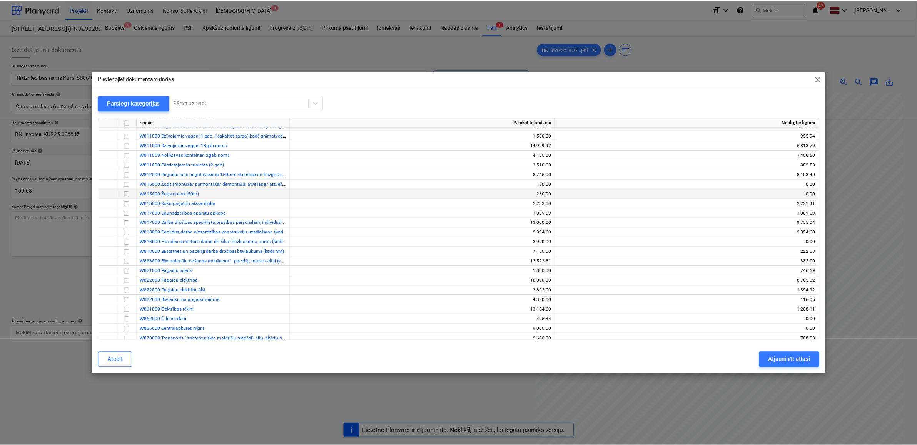
scroll to position [96, 0]
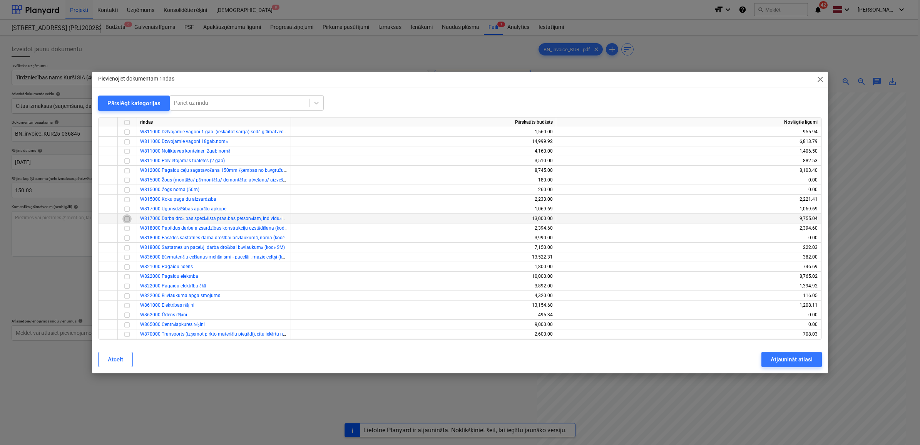
click at [124, 216] on input "checkbox" at bounding box center [126, 218] width 9 height 9
click at [126, 219] on input "checkbox" at bounding box center [126, 218] width 9 height 9
click at [125, 247] on input "checkbox" at bounding box center [126, 247] width 9 height 9
click at [784, 357] on div "Atjaunināt atlasi" at bounding box center [792, 359] width 42 height 10
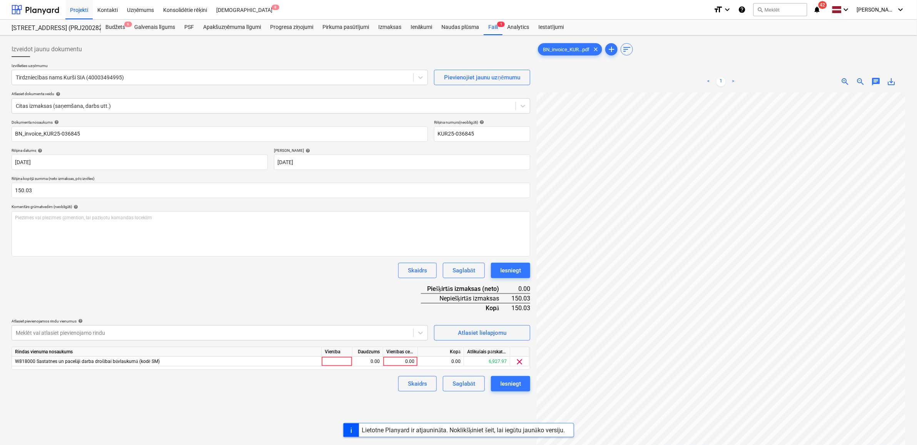
scroll to position [43, 39]
drag, startPoint x: 397, startPoint y: 361, endPoint x: 399, endPoint y: 374, distance: 13.2
click at [397, 362] on div "0.00" at bounding box center [400, 361] width 28 height 10
type input "150.03"
click at [299, 404] on div "Izveidot jaunu dokumentu Izvēlieties uzņēmumu Tirdzniecības nams Kurši SIA (400…" at bounding box center [270, 278] width 525 height 480
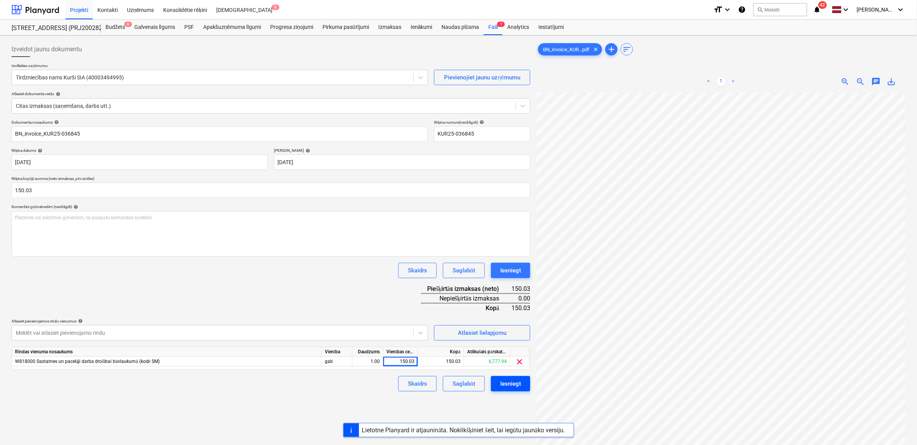
click at [507, 384] on div "Iesniegt" at bounding box center [510, 383] width 21 height 10
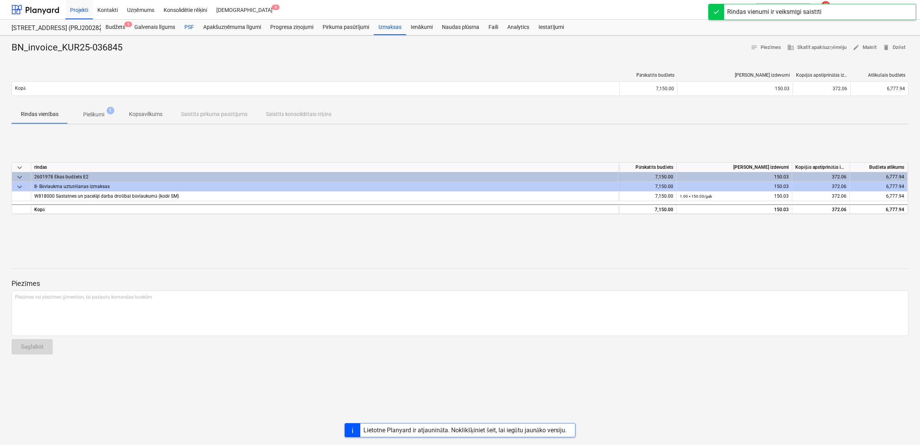
click at [196, 24] on div "PSF" at bounding box center [189, 27] width 19 height 15
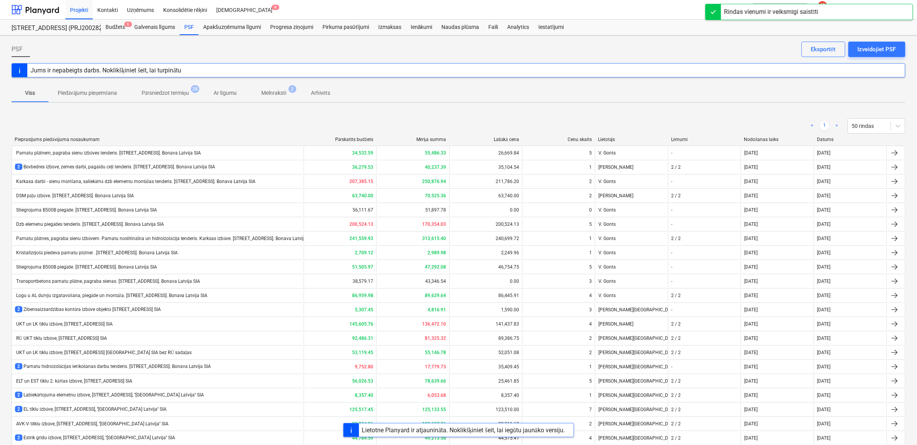
scroll to position [418, 0]
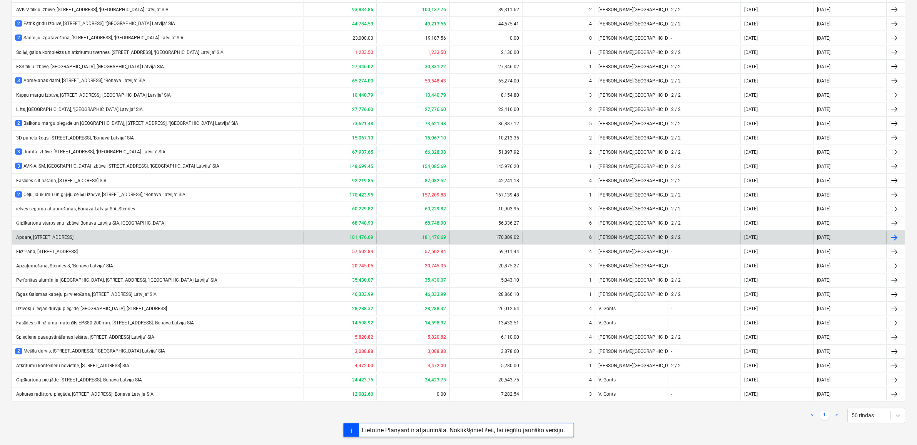
click at [53, 237] on div "Apdare, [STREET_ADDRESS]" at bounding box center [44, 237] width 59 height 5
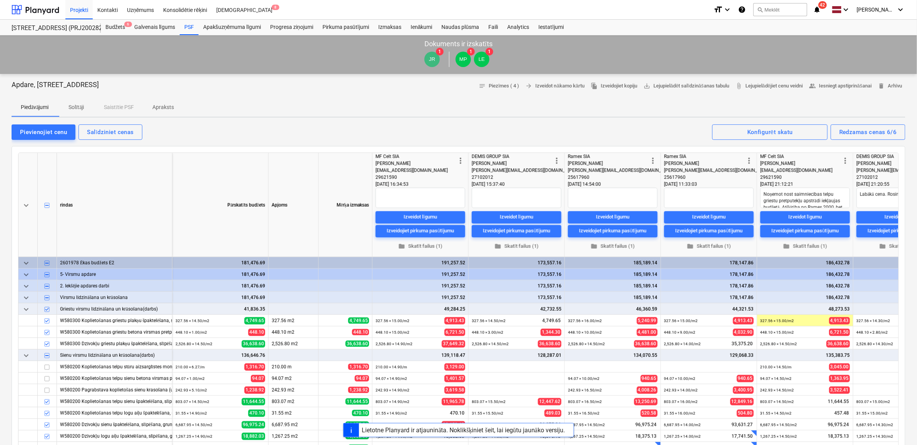
click at [73, 111] on p "Solītāji" at bounding box center [76, 107] width 18 height 8
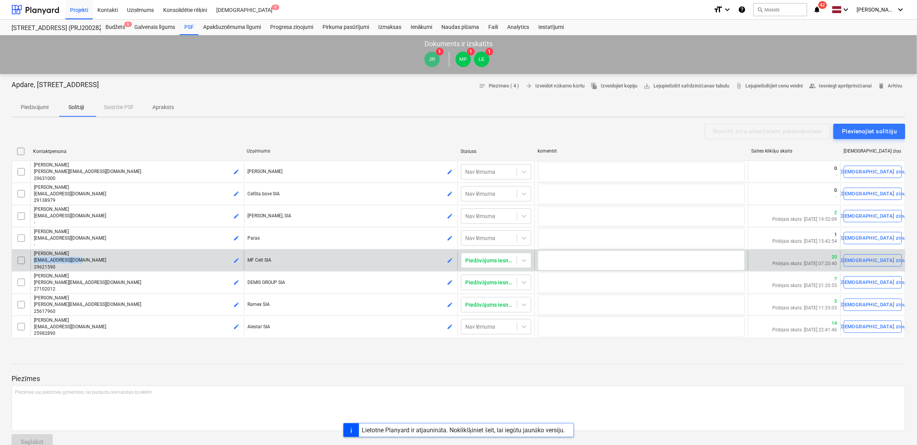
drag, startPoint x: 82, startPoint y: 260, endPoint x: 35, endPoint y: 260, distance: 47.3
click at [35, 260] on p "[EMAIL_ADDRESS][DOMAIN_NAME]" at bounding box center [137, 260] width 207 height 7
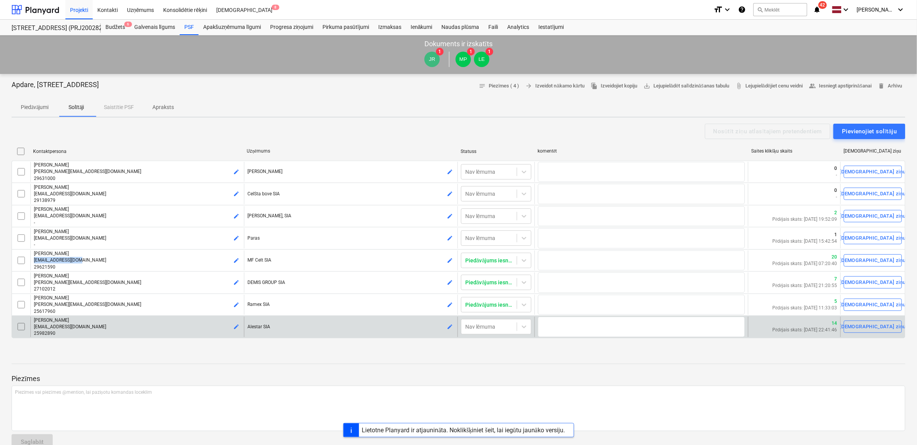
copy span "[EMAIL_ADDRESS][DOMAIN_NAME]"
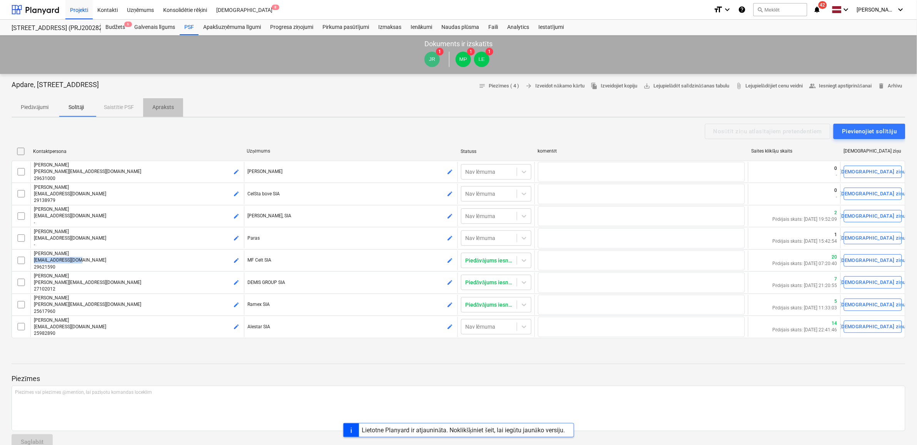
click at [170, 109] on p "Apraksts" at bounding box center [163, 107] width 22 height 8
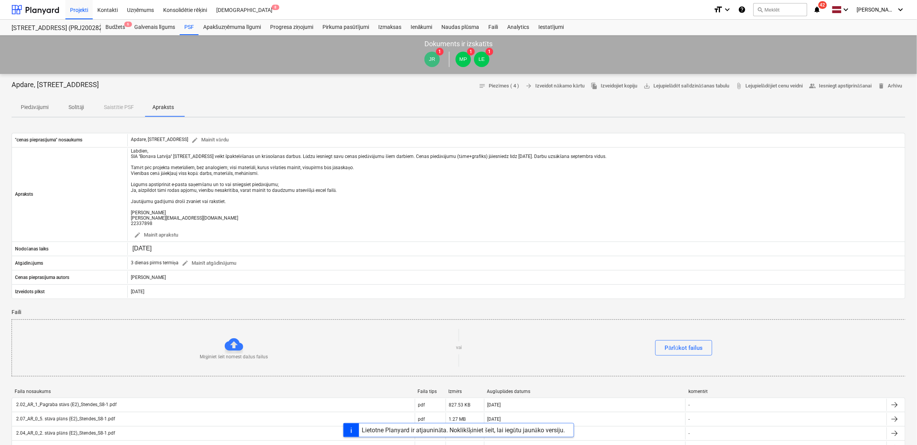
click at [35, 106] on p "Piedāvājumi" at bounding box center [35, 107] width 28 height 8
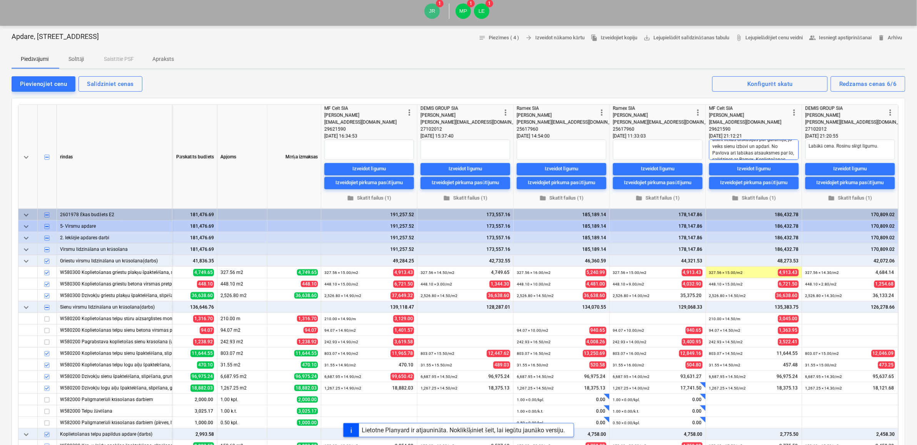
scroll to position [23, 0]
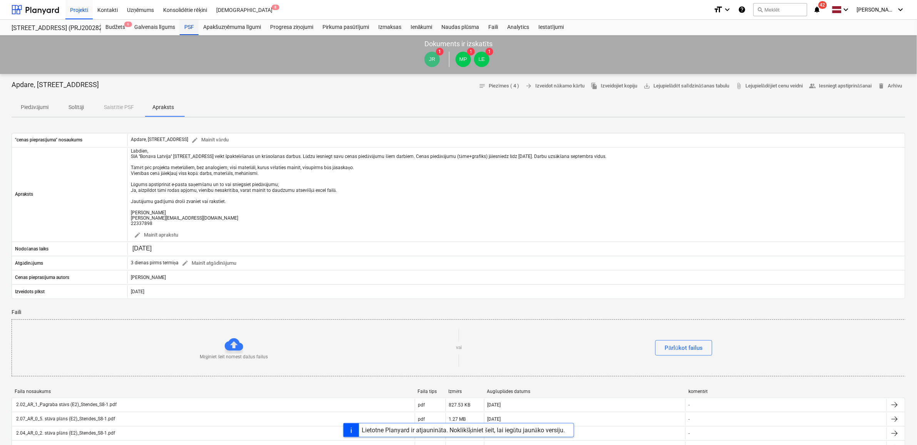
click at [185, 26] on div "PSF" at bounding box center [189, 27] width 19 height 15
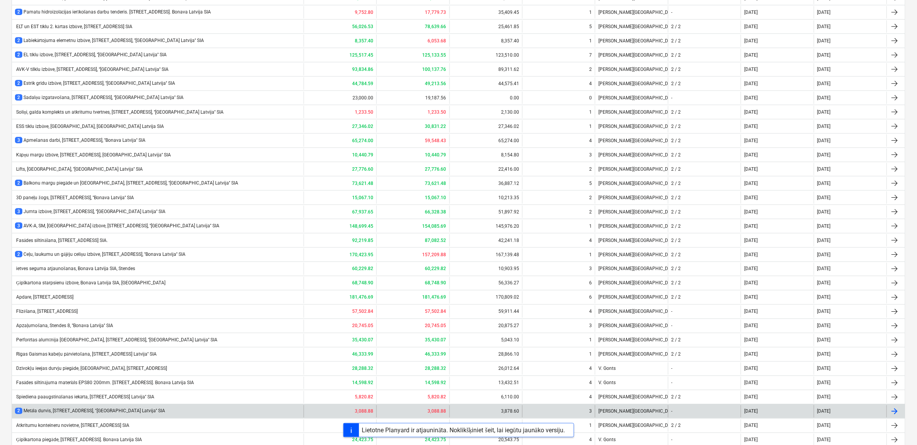
scroll to position [418, 0]
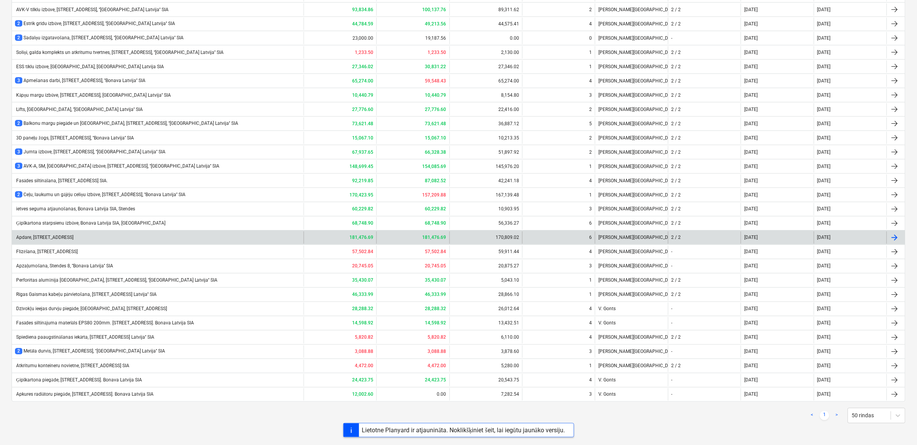
click at [45, 235] on div "Apdare, [STREET_ADDRESS]" at bounding box center [44, 237] width 59 height 5
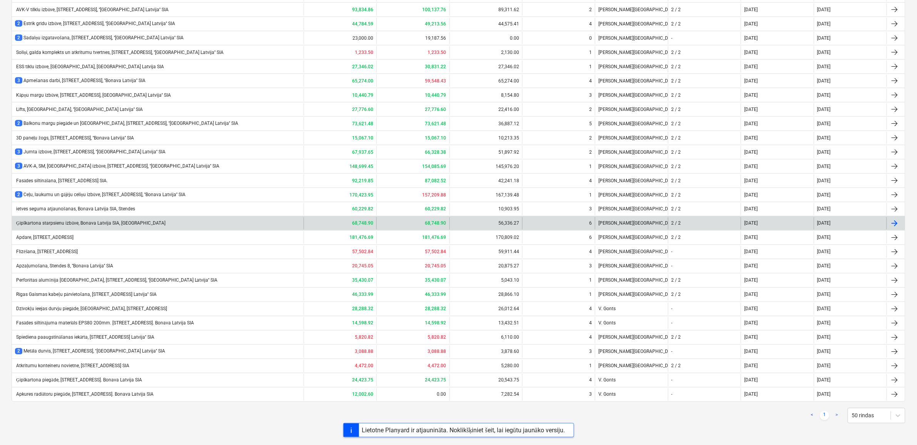
click at [45, 221] on div "Ģipškartona starpsienu izbūve, Bonava Latvija SIA, [GEOGRAPHIC_DATA]" at bounding box center [90, 224] width 151 height 6
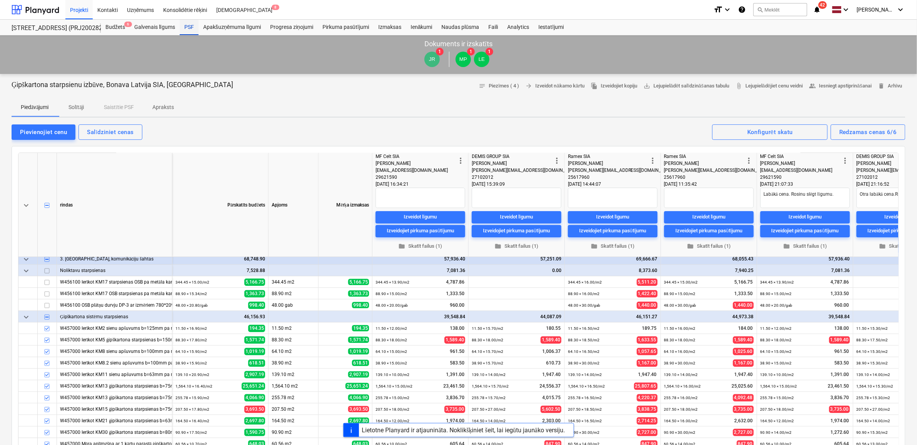
drag, startPoint x: 188, startPoint y: 26, endPoint x: 189, endPoint y: 31, distance: 5.1
click at [188, 26] on div "PSF" at bounding box center [189, 27] width 19 height 15
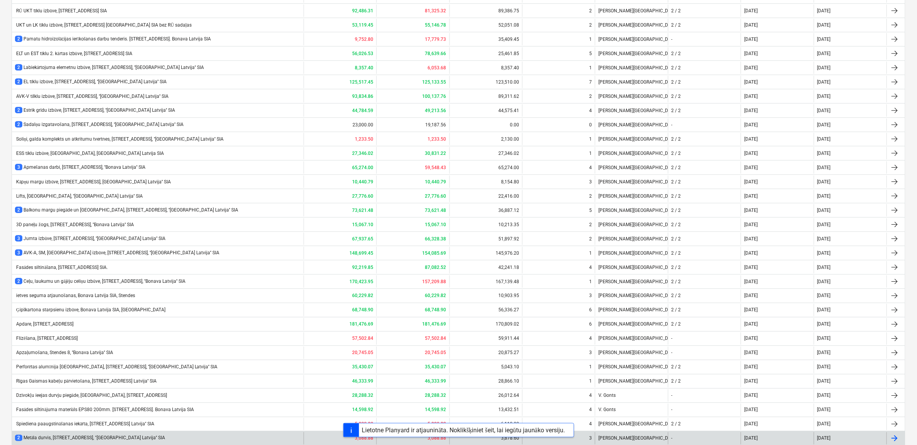
scroll to position [418, 0]
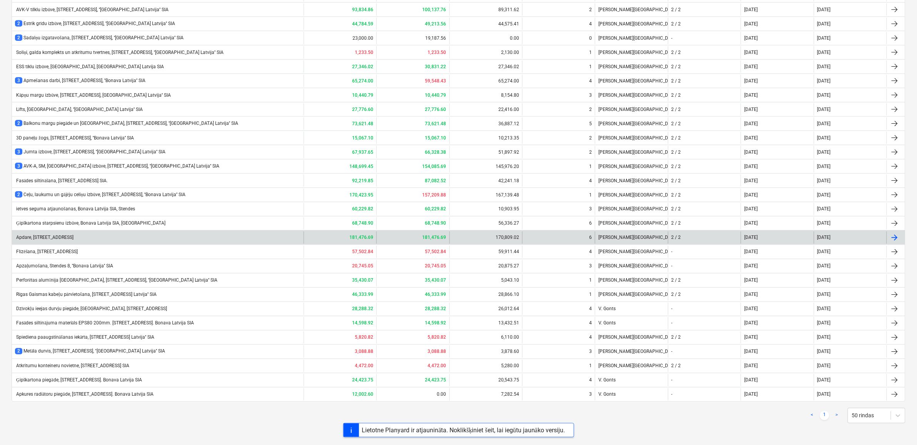
click at [47, 236] on div "Apdare, [STREET_ADDRESS]" at bounding box center [44, 237] width 59 height 5
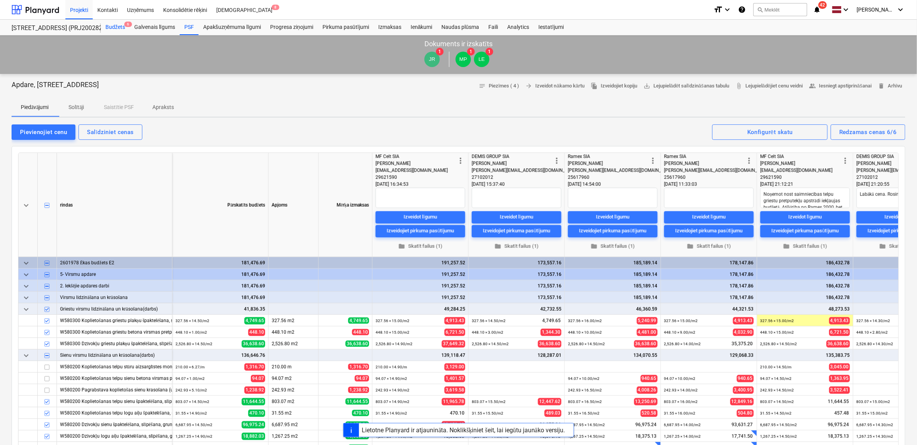
type textarea "x"
click at [111, 27] on div "Budžets 6" at bounding box center [115, 27] width 29 height 15
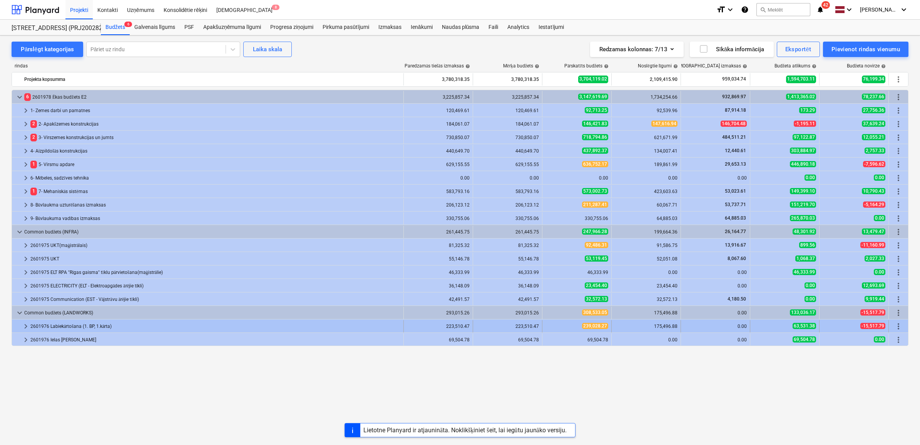
click at [23, 327] on span "keyboard_arrow_right" at bounding box center [25, 325] width 9 height 9
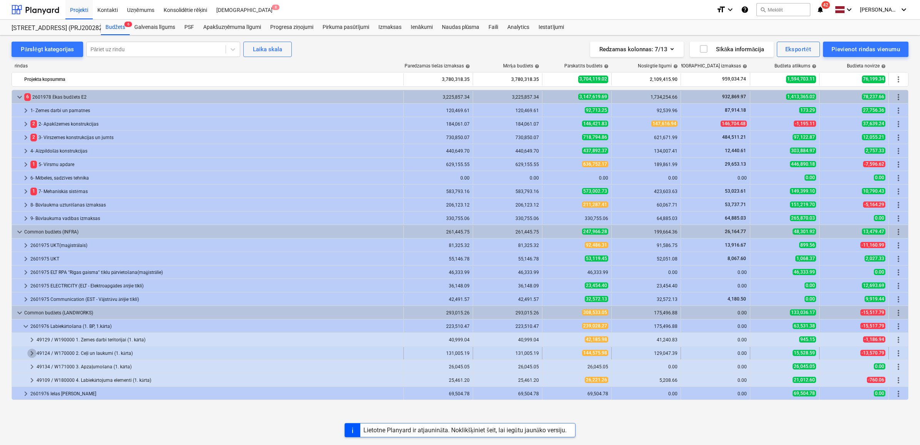
click at [30, 354] on span "keyboard_arrow_right" at bounding box center [31, 352] width 9 height 9
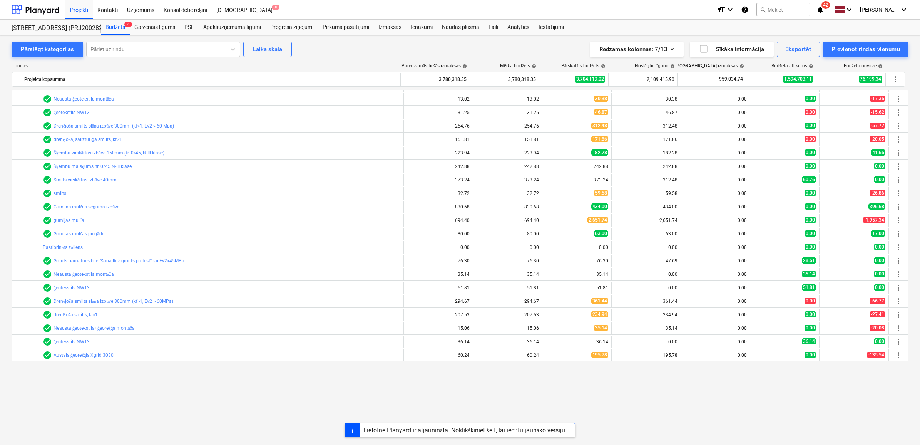
scroll to position [1343, 0]
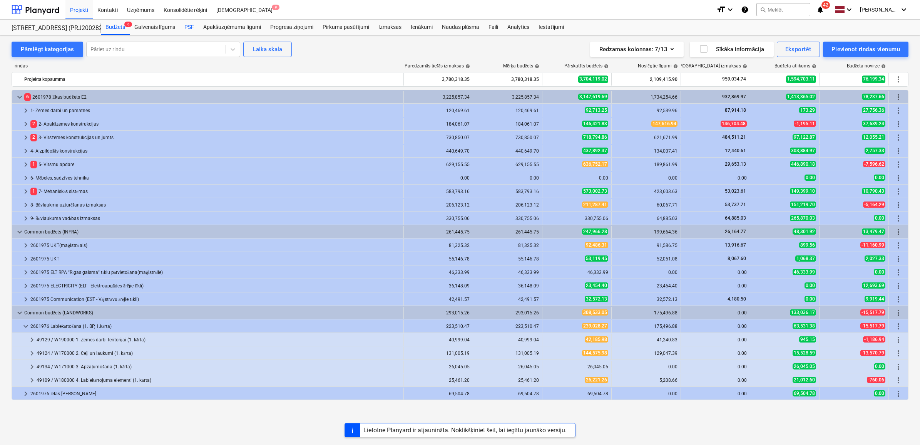
click at [189, 26] on div "PSF" at bounding box center [189, 27] width 19 height 15
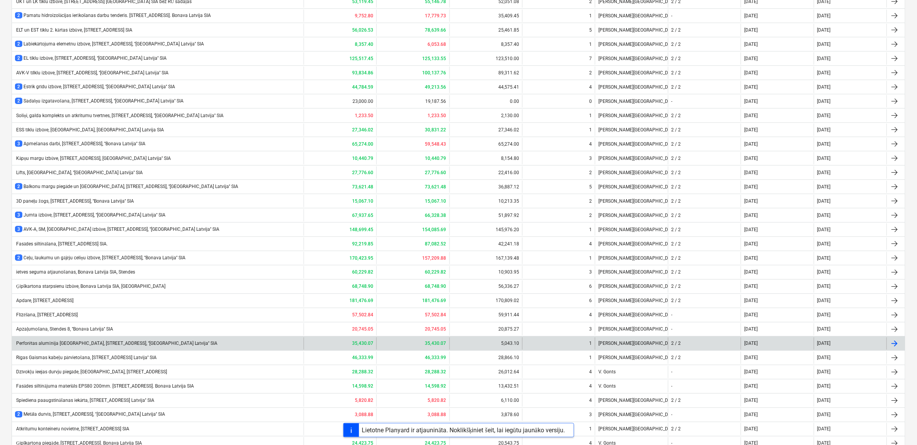
scroll to position [418, 0]
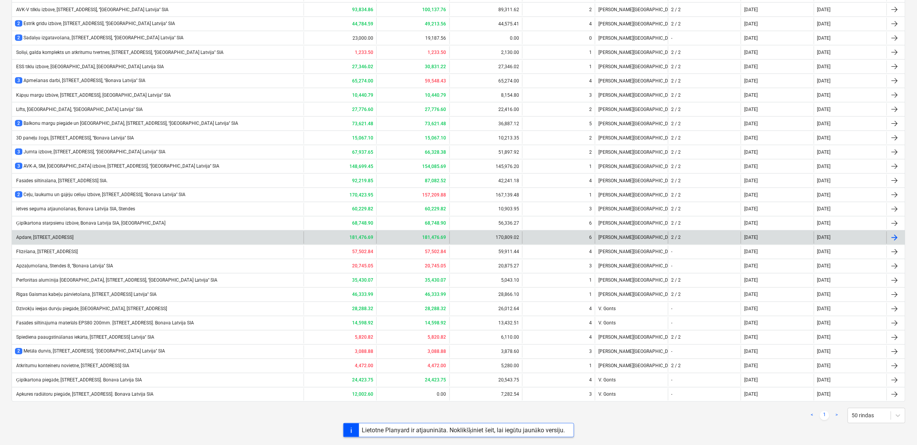
click at [59, 235] on div "Apdare, [STREET_ADDRESS]" at bounding box center [44, 237] width 59 height 5
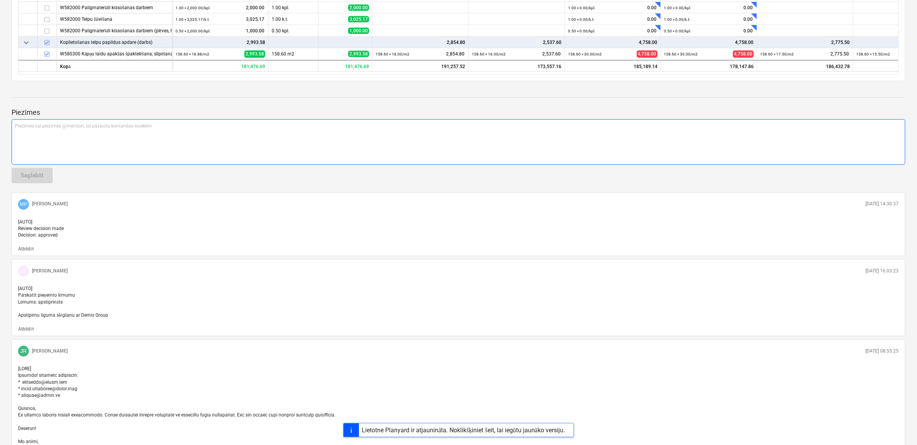
scroll to position [481, 0]
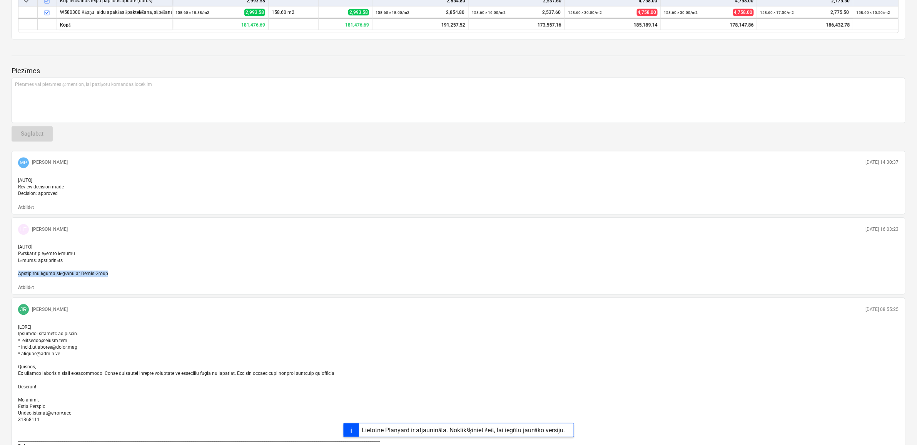
drag, startPoint x: 19, startPoint y: 280, endPoint x: 111, endPoint y: 281, distance: 91.6
click at [111, 277] on p "[AUTO] Pārskatīt pieņemto lēmumu Lēmums: apstiprināts Apstipirnu līguma slēgšan…" at bounding box center [458, 260] width 881 height 33
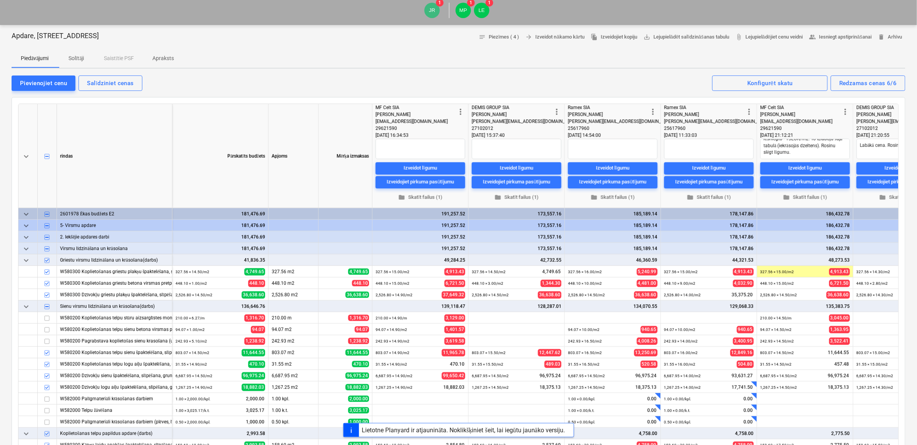
scroll to position [48, 0]
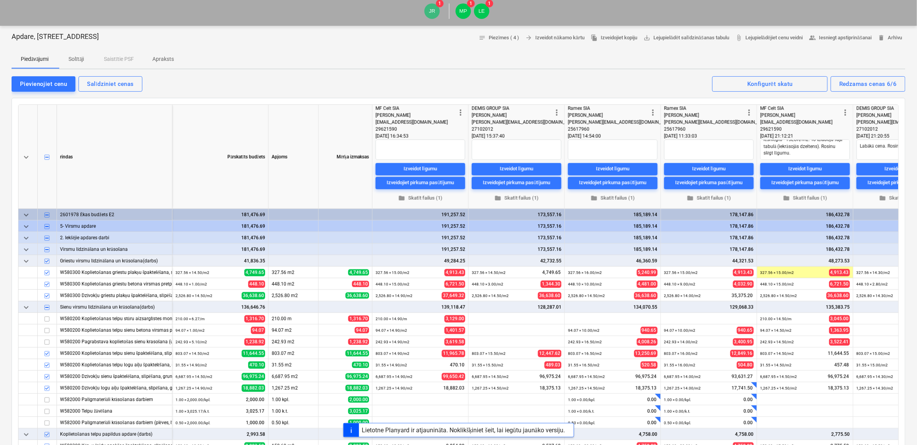
click at [80, 59] on p "Solītāji" at bounding box center [76, 59] width 18 height 8
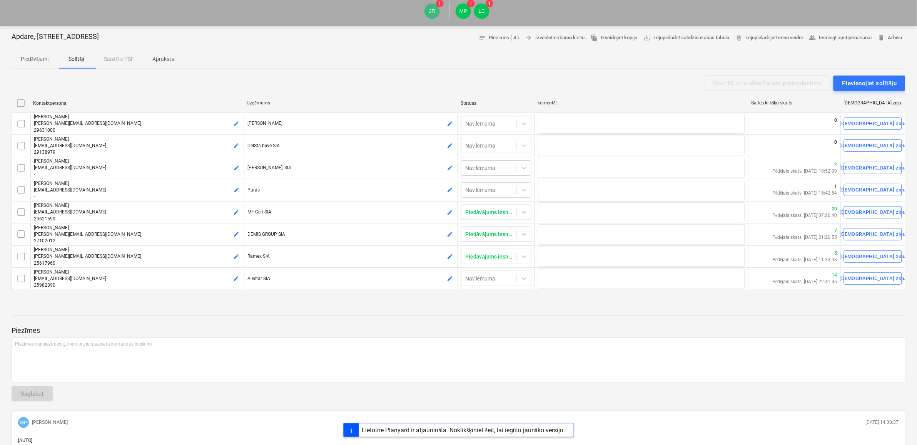
click at [38, 57] on p "Piedāvājumi" at bounding box center [35, 59] width 28 height 8
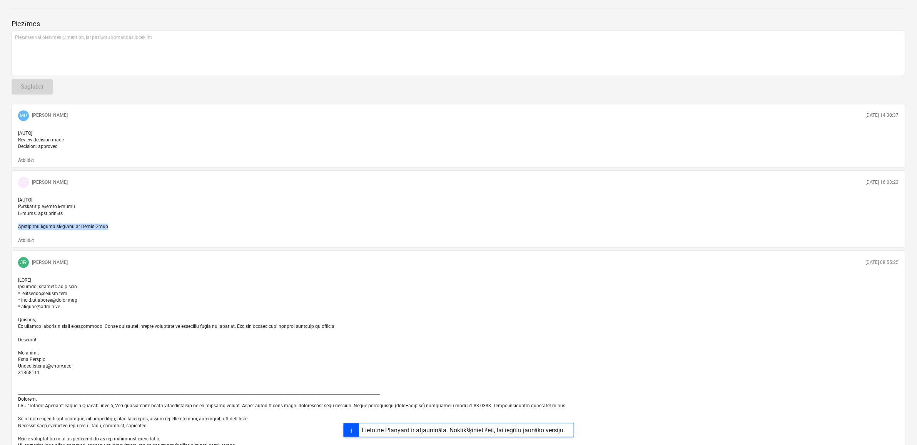
scroll to position [529, 0]
click at [132, 229] on p "[AUTO] Pārskatīt pieņemto lēmumu Lēmums: apstiprināts Apstipirnu līguma slēgšan…" at bounding box center [458, 212] width 881 height 33
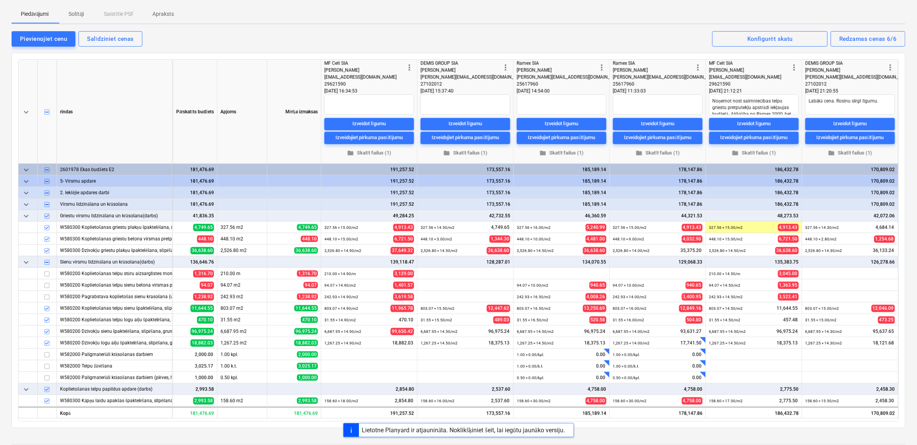
scroll to position [0, 0]
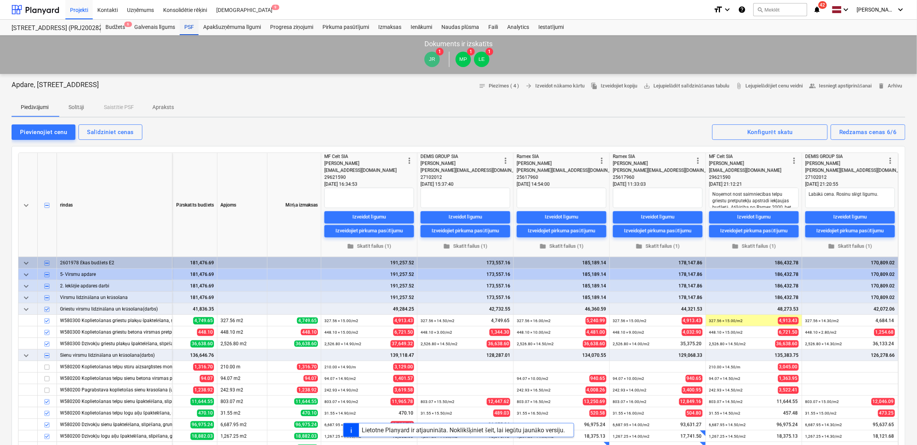
click at [187, 24] on div "PSF" at bounding box center [189, 27] width 19 height 15
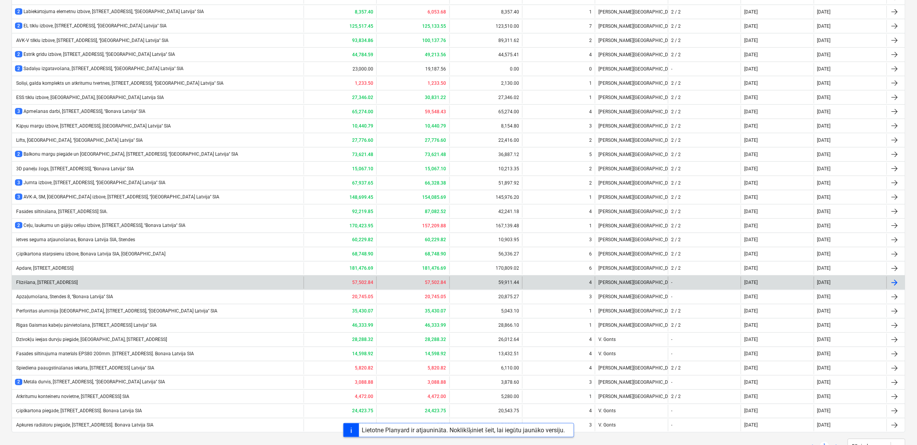
scroll to position [418, 0]
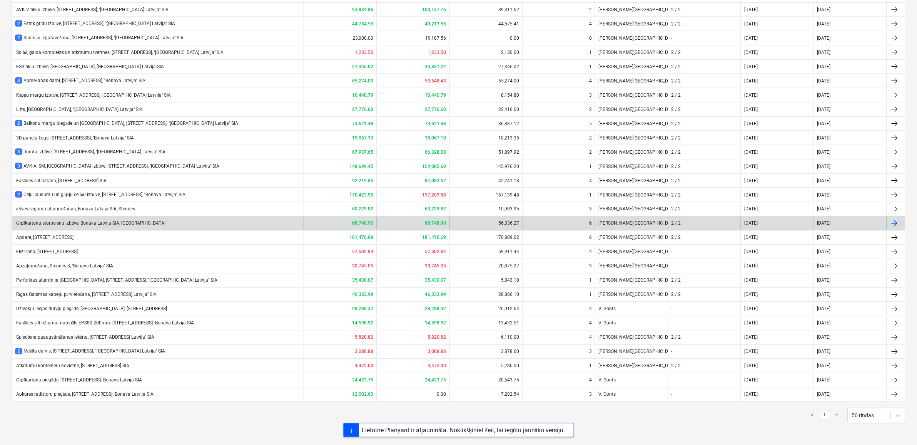
click at [51, 222] on div "Ģipškartona starpsienu izbūve, Bonava Latvija SIA, [GEOGRAPHIC_DATA]" at bounding box center [90, 224] width 151 height 6
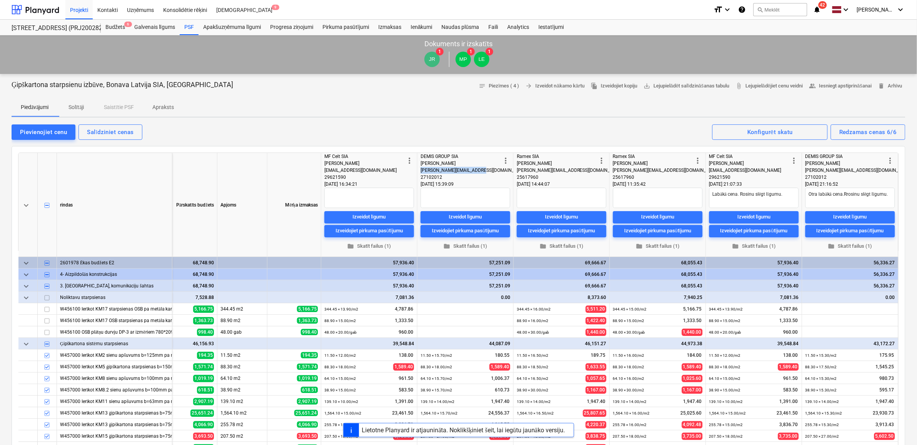
drag, startPoint x: 478, startPoint y: 169, endPoint x: 418, endPoint y: 169, distance: 59.3
click at [421, 169] on div "[PERSON_NAME][EMAIL_ADDRESS][DOMAIN_NAME]" at bounding box center [461, 170] width 80 height 7
copy span "[PERSON_NAME][EMAIL_ADDRESS][DOMAIN_NAME]"
drag, startPoint x: 193, startPoint y: 23, endPoint x: 196, endPoint y: 31, distance: 8.2
click at [193, 23] on div "PSF" at bounding box center [189, 27] width 19 height 15
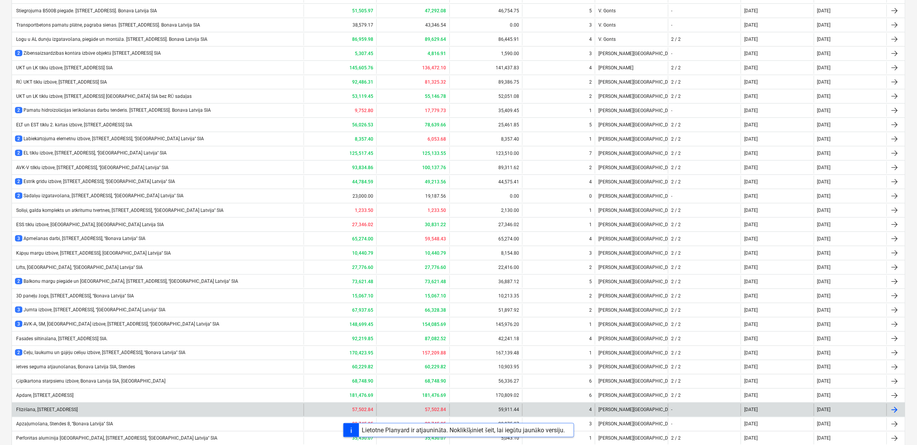
scroll to position [418, 0]
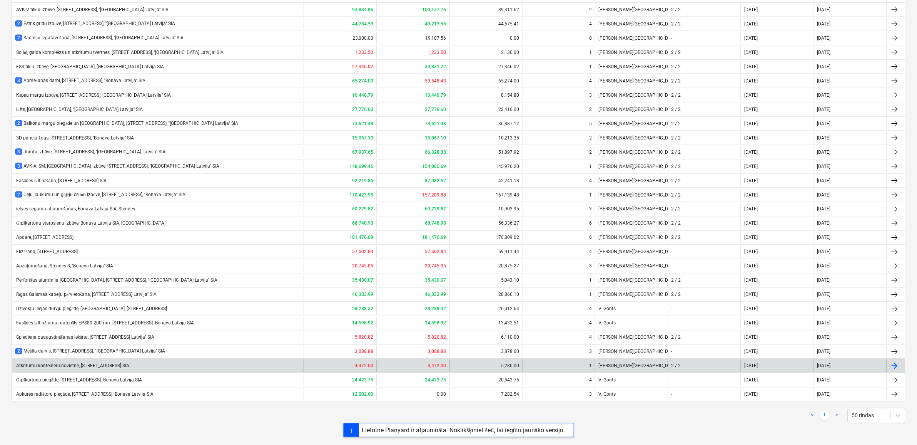
click at [244, 364] on div "Atkritumu konteineru novietne, [STREET_ADDRESS] SIA" at bounding box center [158, 366] width 292 height 12
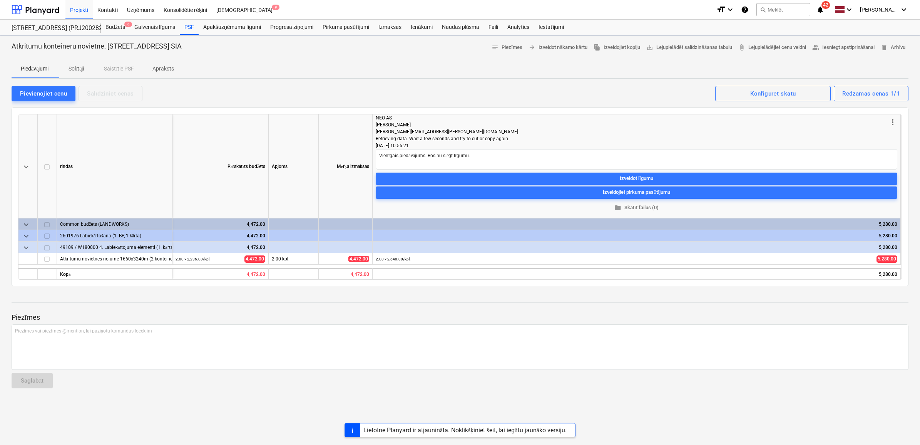
type textarea "x"
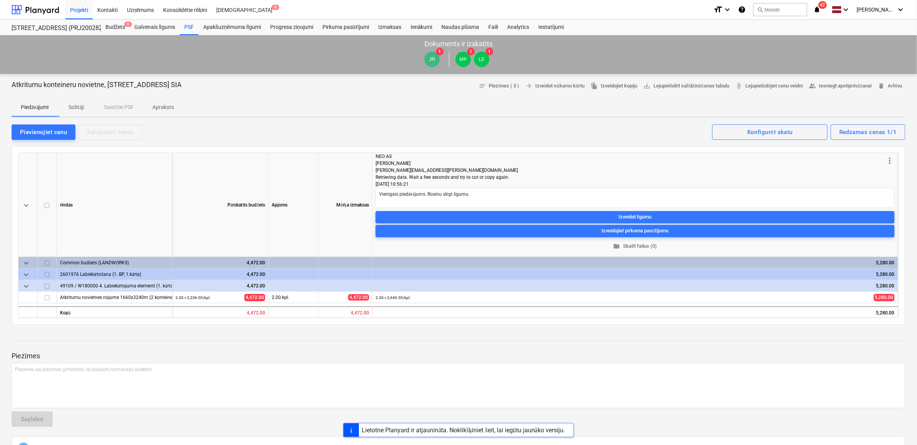
scroll to position [418, 0]
